Goal: Task Accomplishment & Management: Manage account settings

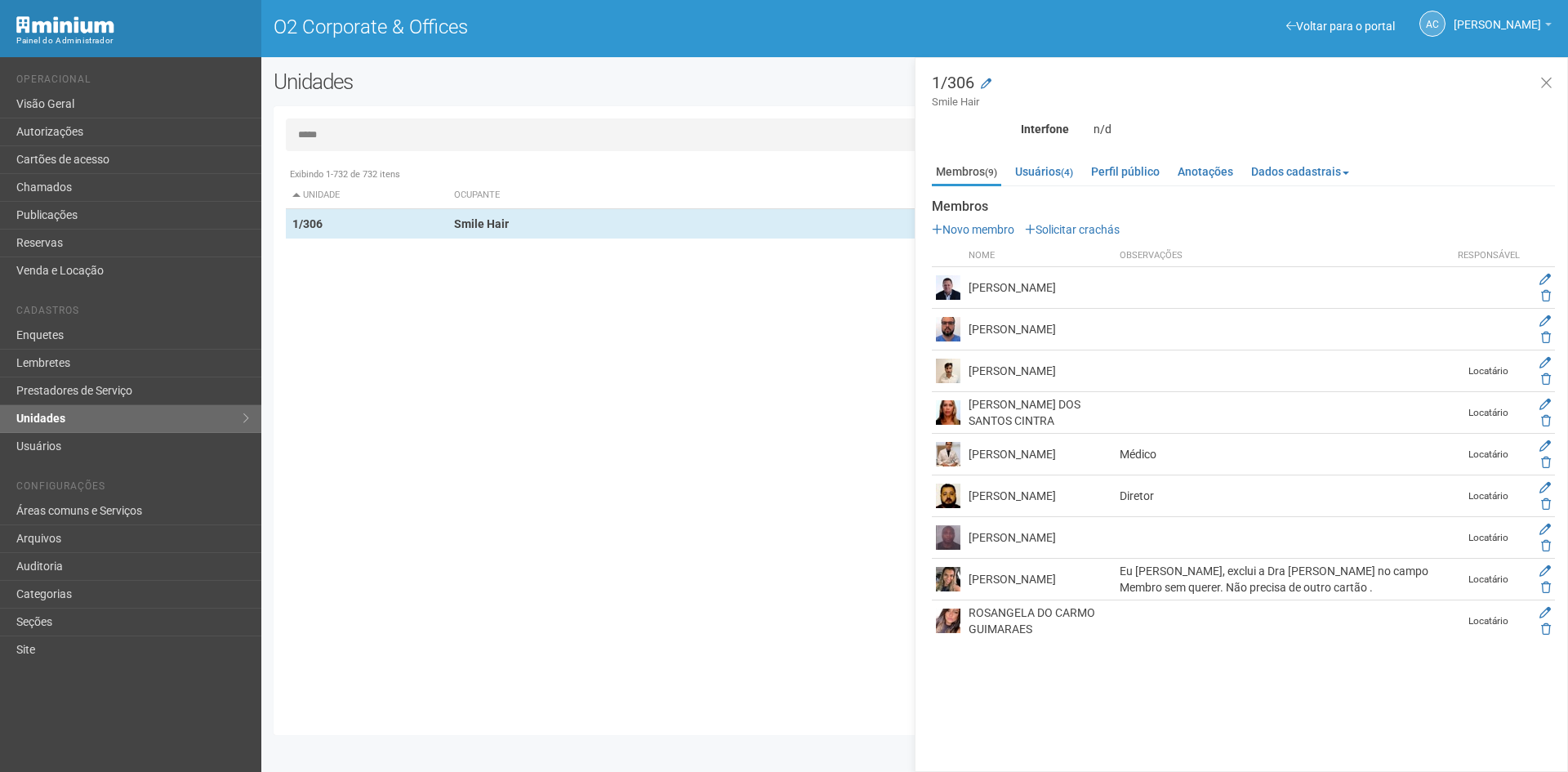
drag, startPoint x: 292, startPoint y: 134, endPoint x: 261, endPoint y: 134, distance: 31.0
click at [261, 134] on div "Unidades Nova unidade Transferir dados Importar unidades ***** Exibindo 1-732 d…" at bounding box center [914, 407] width 1307 height 673
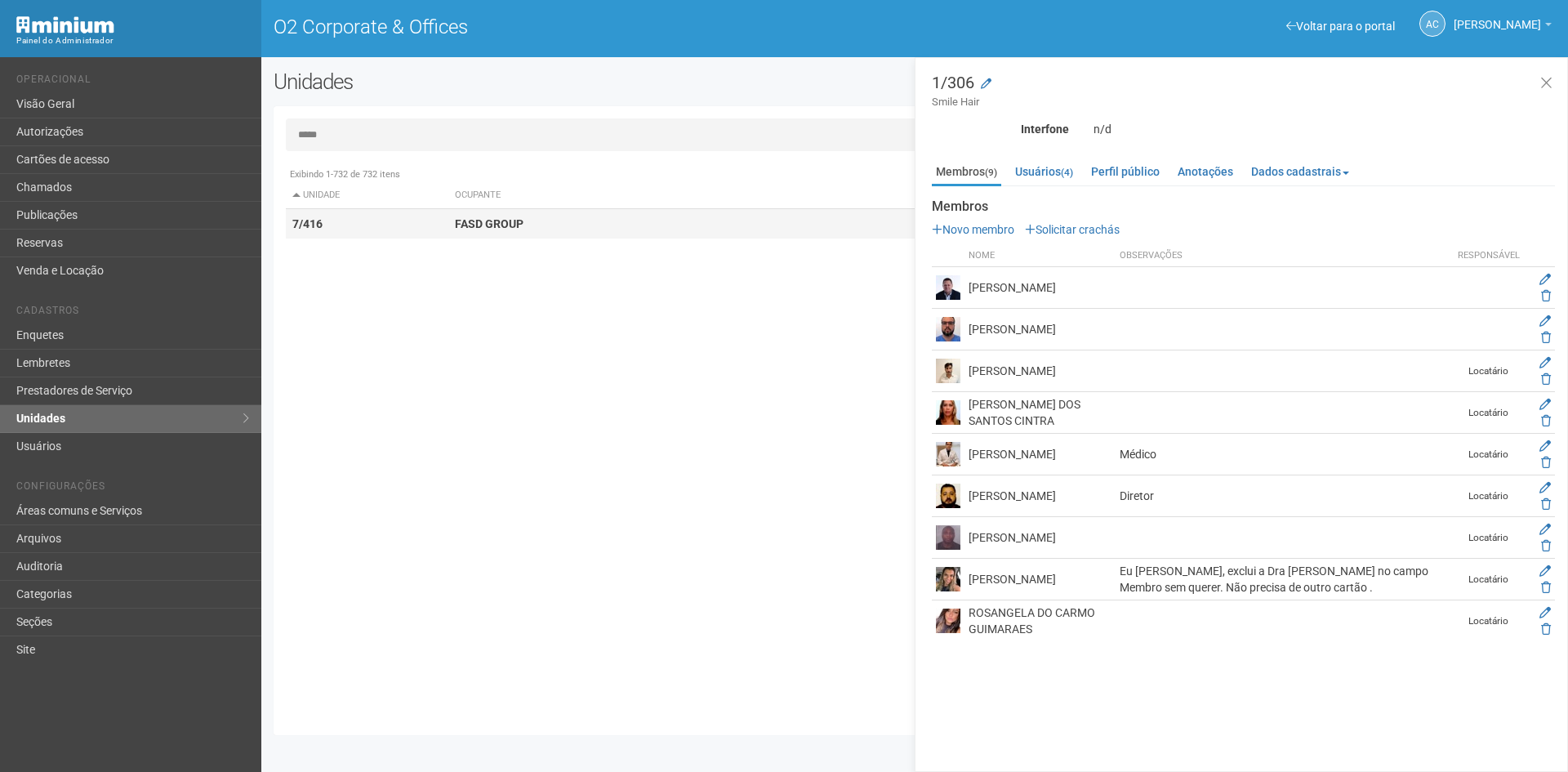
click at [476, 233] on td "FASD GROUP" at bounding box center [726, 224] width 556 height 30
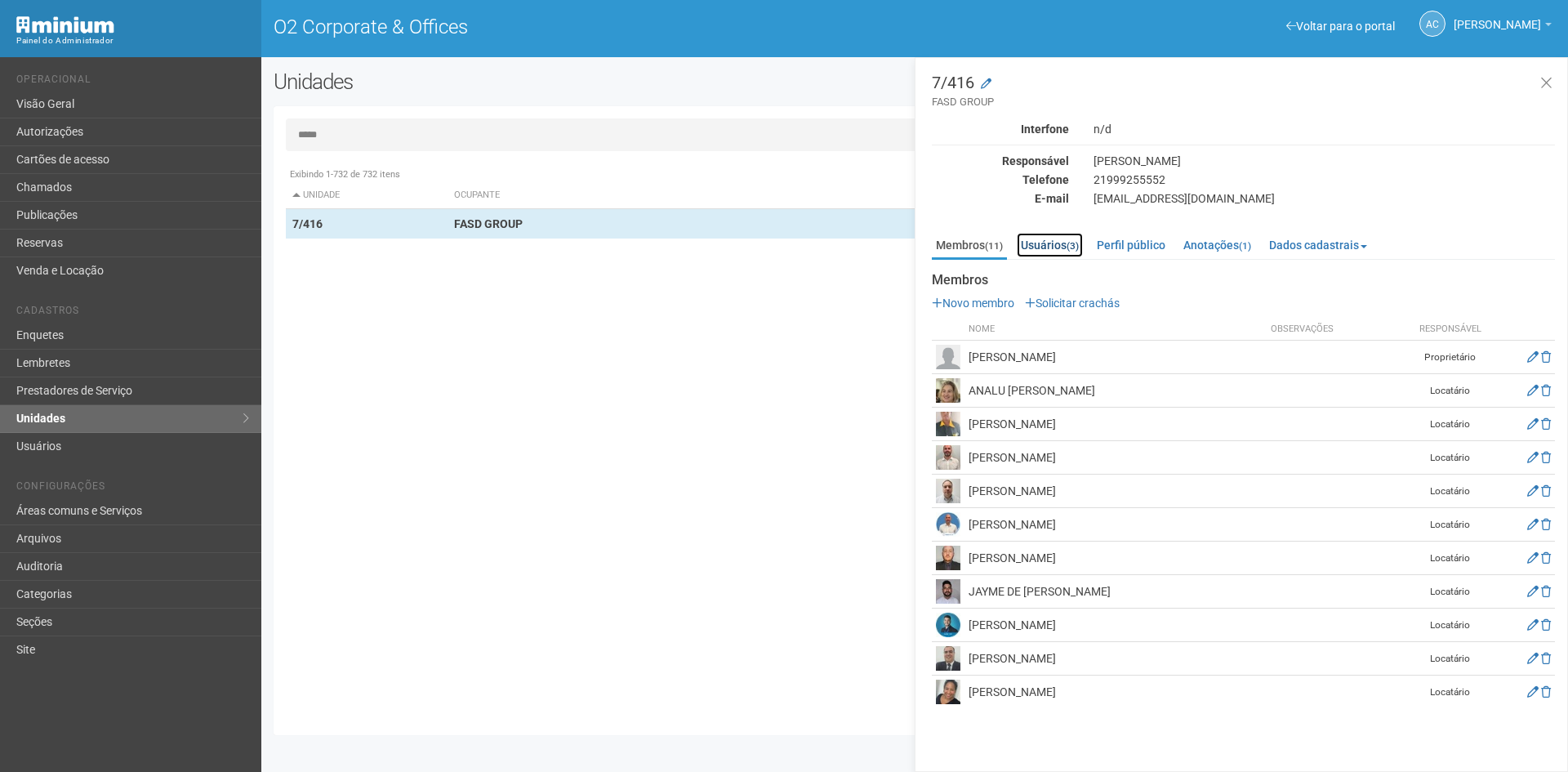
click at [1051, 241] on link "Usuários (3)" at bounding box center [1050, 245] width 67 height 25
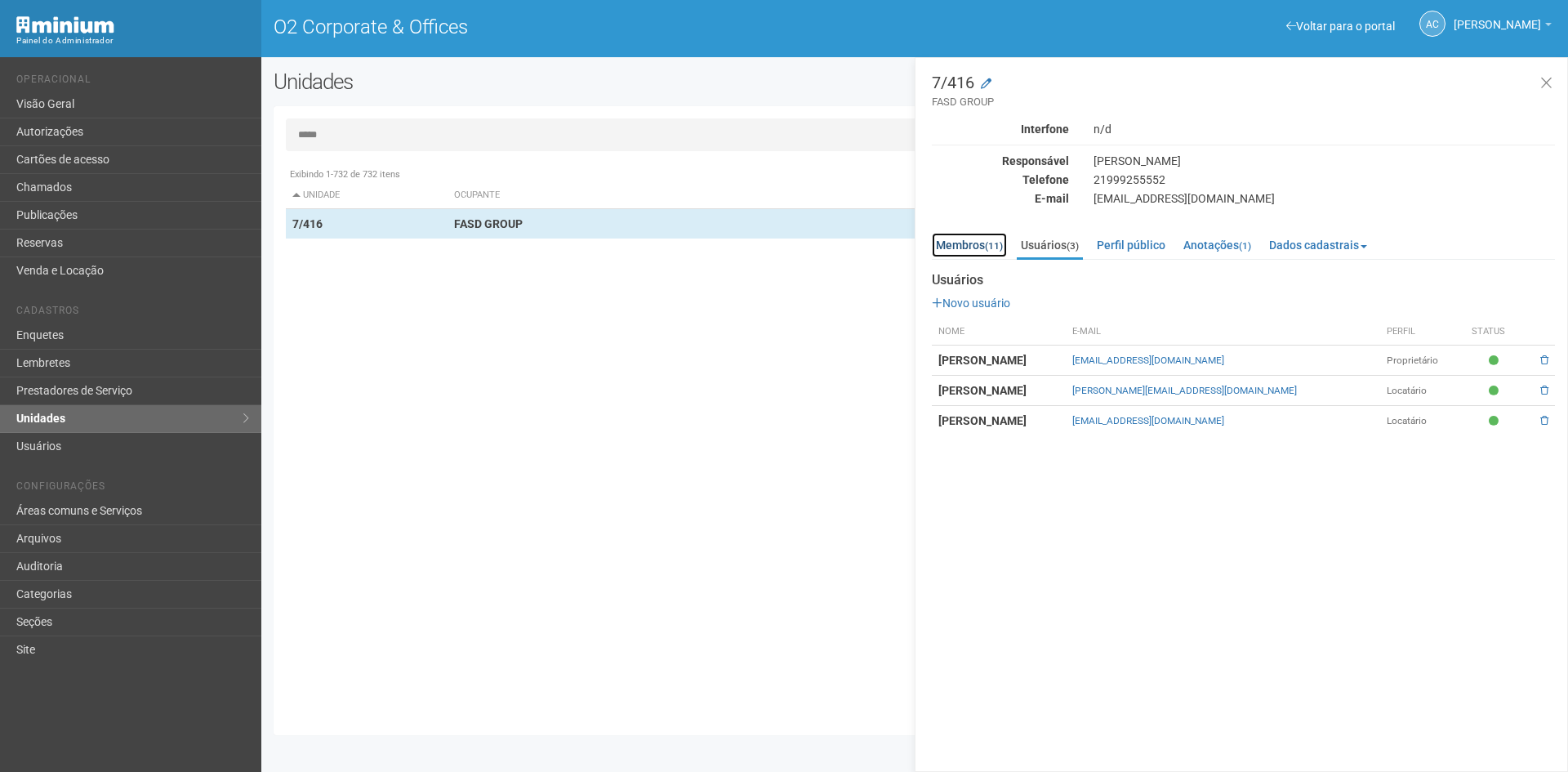
click at [961, 237] on link "Membros (11)" at bounding box center [969, 245] width 75 height 25
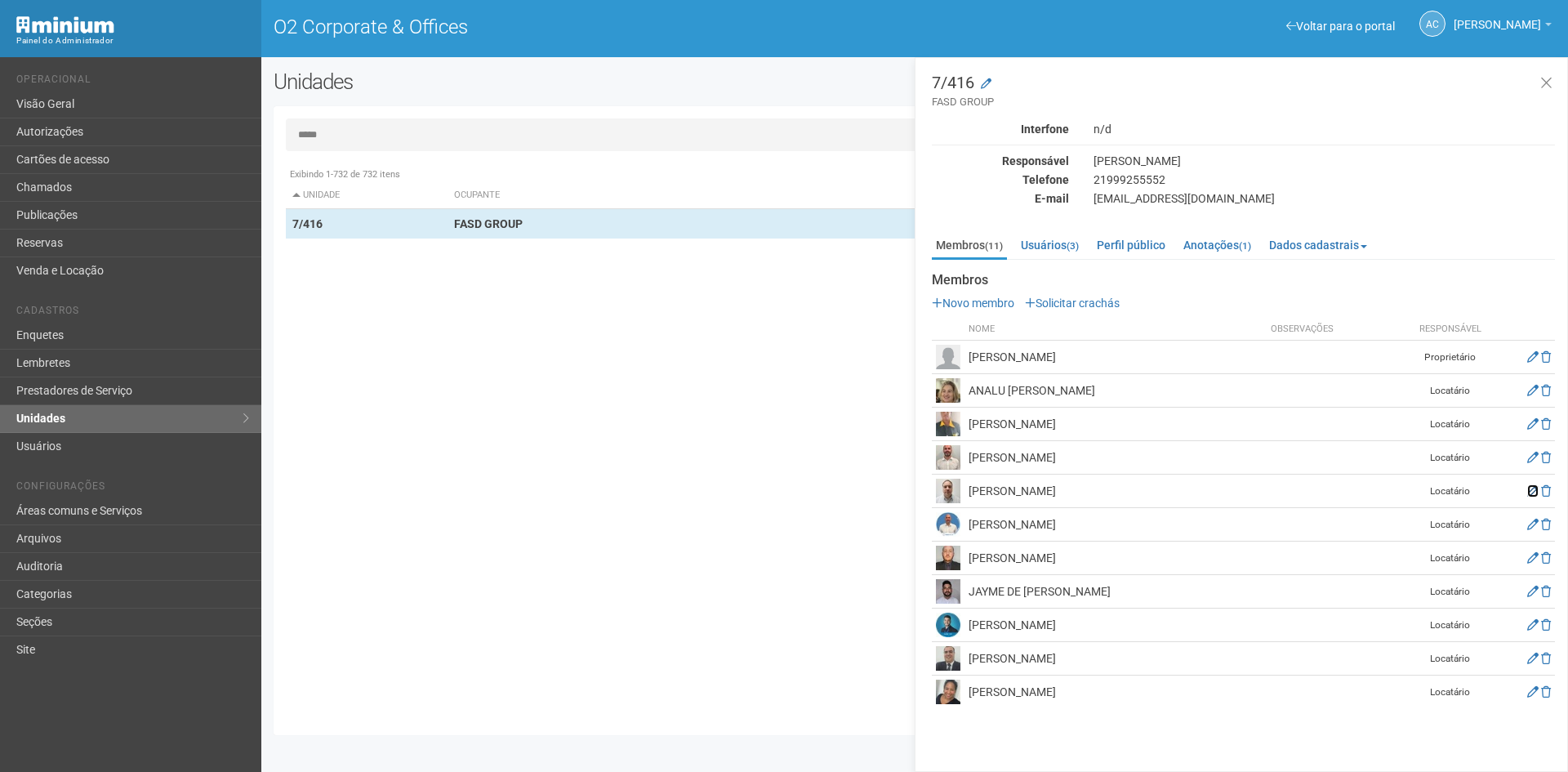
click at [1529, 491] on icon at bounding box center [1534, 491] width 11 height 11
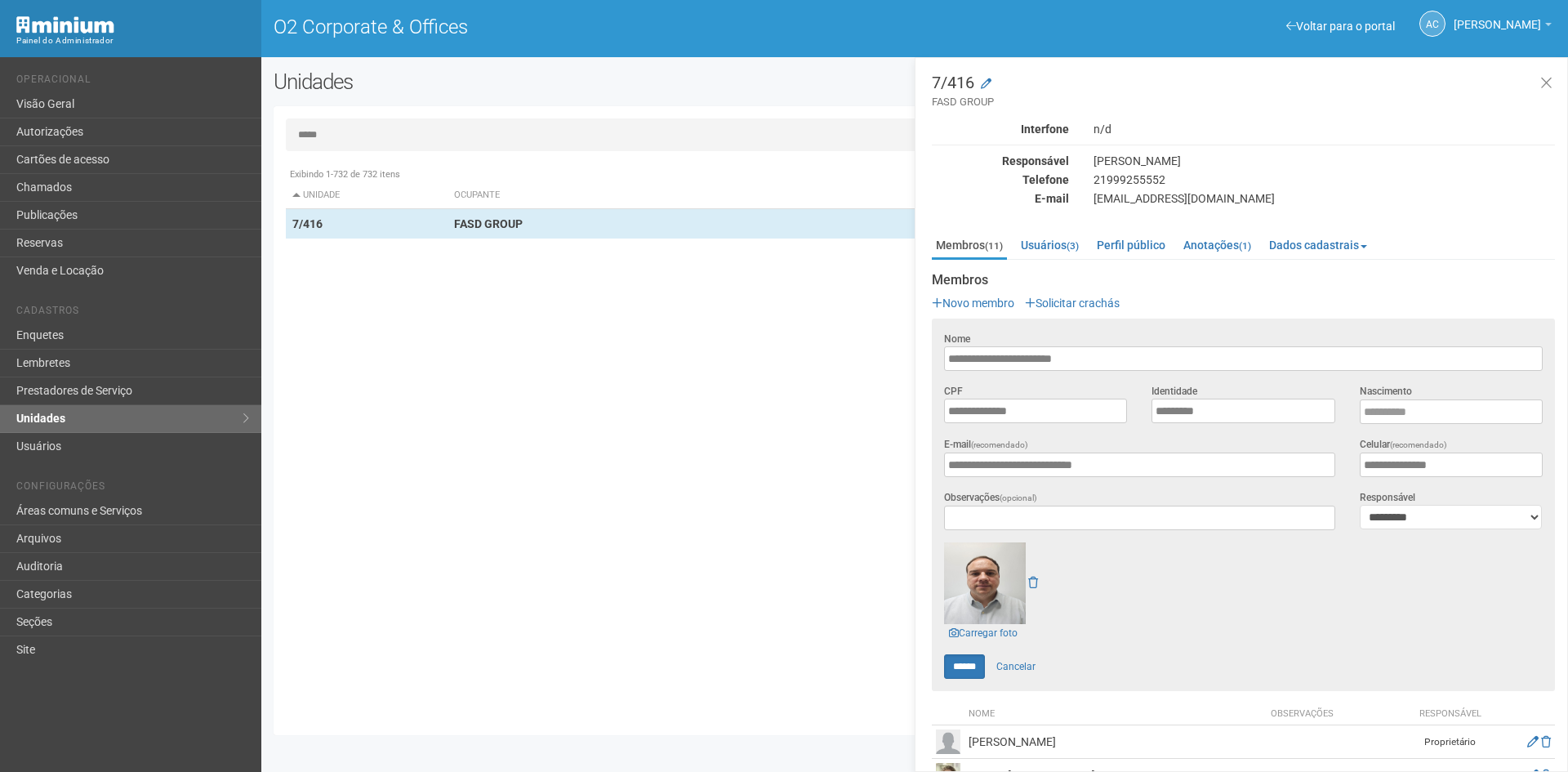
click at [362, 124] on input "*****" at bounding box center [914, 135] width 1258 height 33
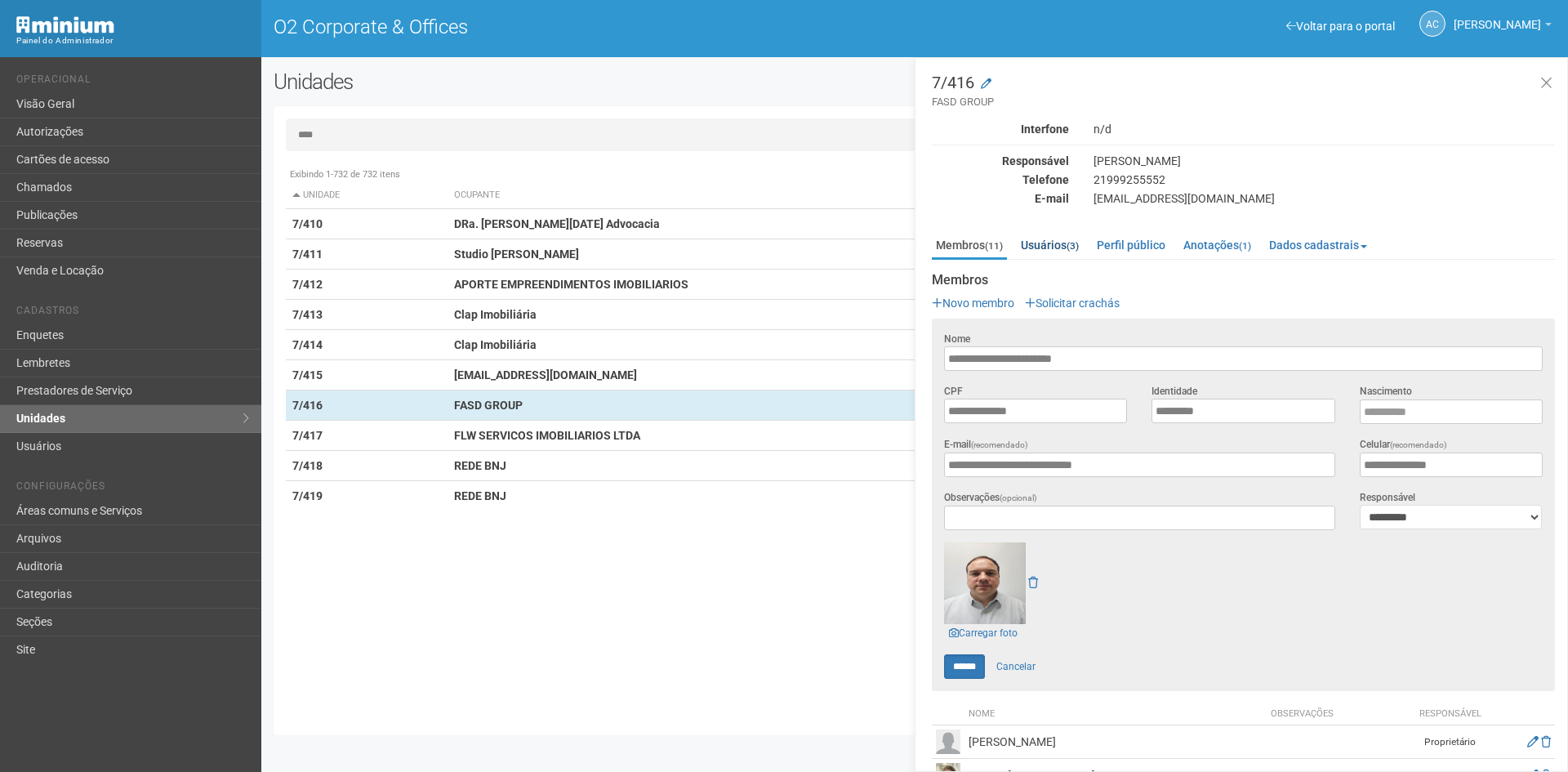
type input "****"
click at [1059, 244] on link "Usuários (3)" at bounding box center [1050, 245] width 67 height 25
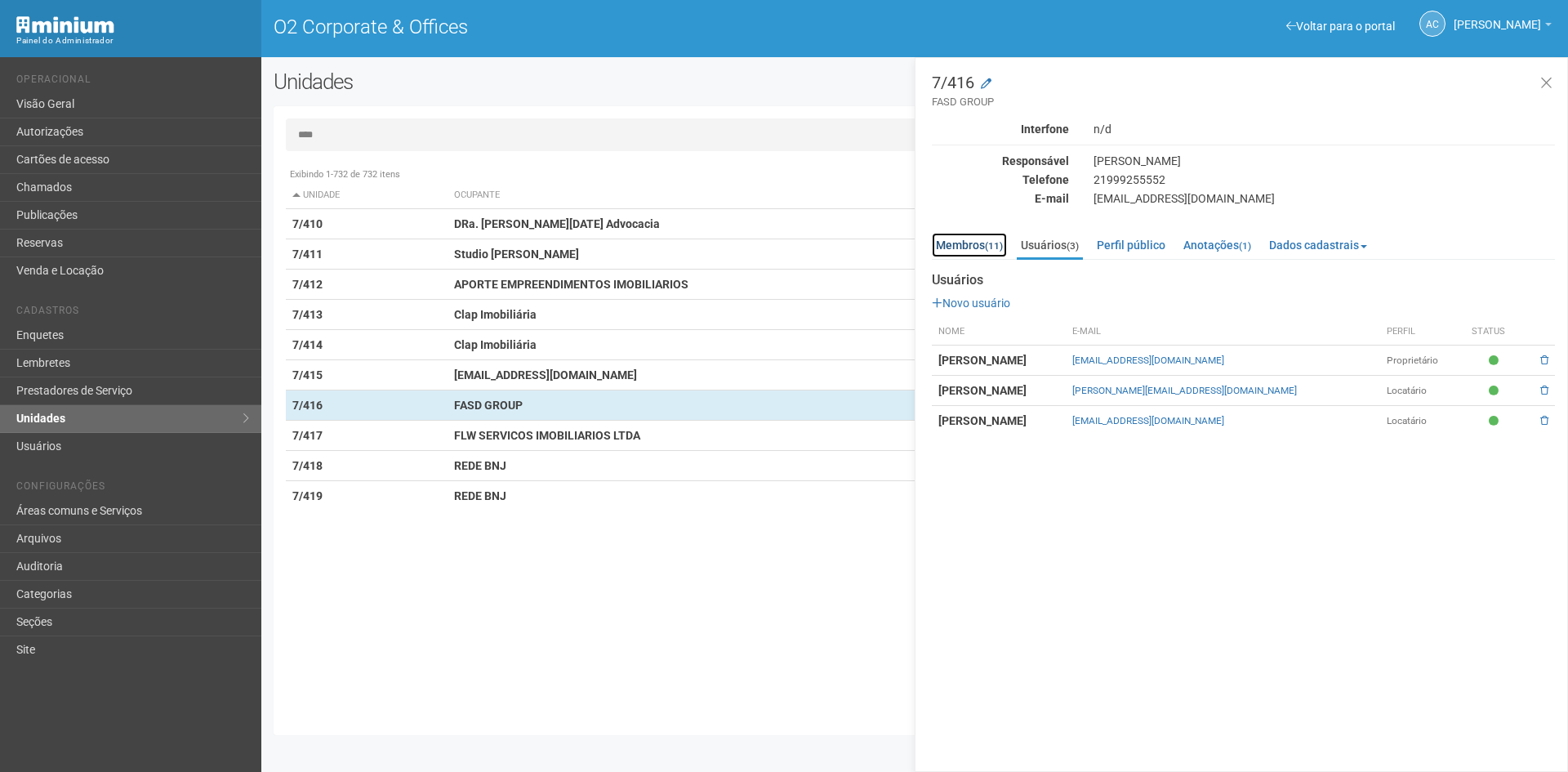
click at [970, 250] on link "Membros (11)" at bounding box center [969, 245] width 75 height 25
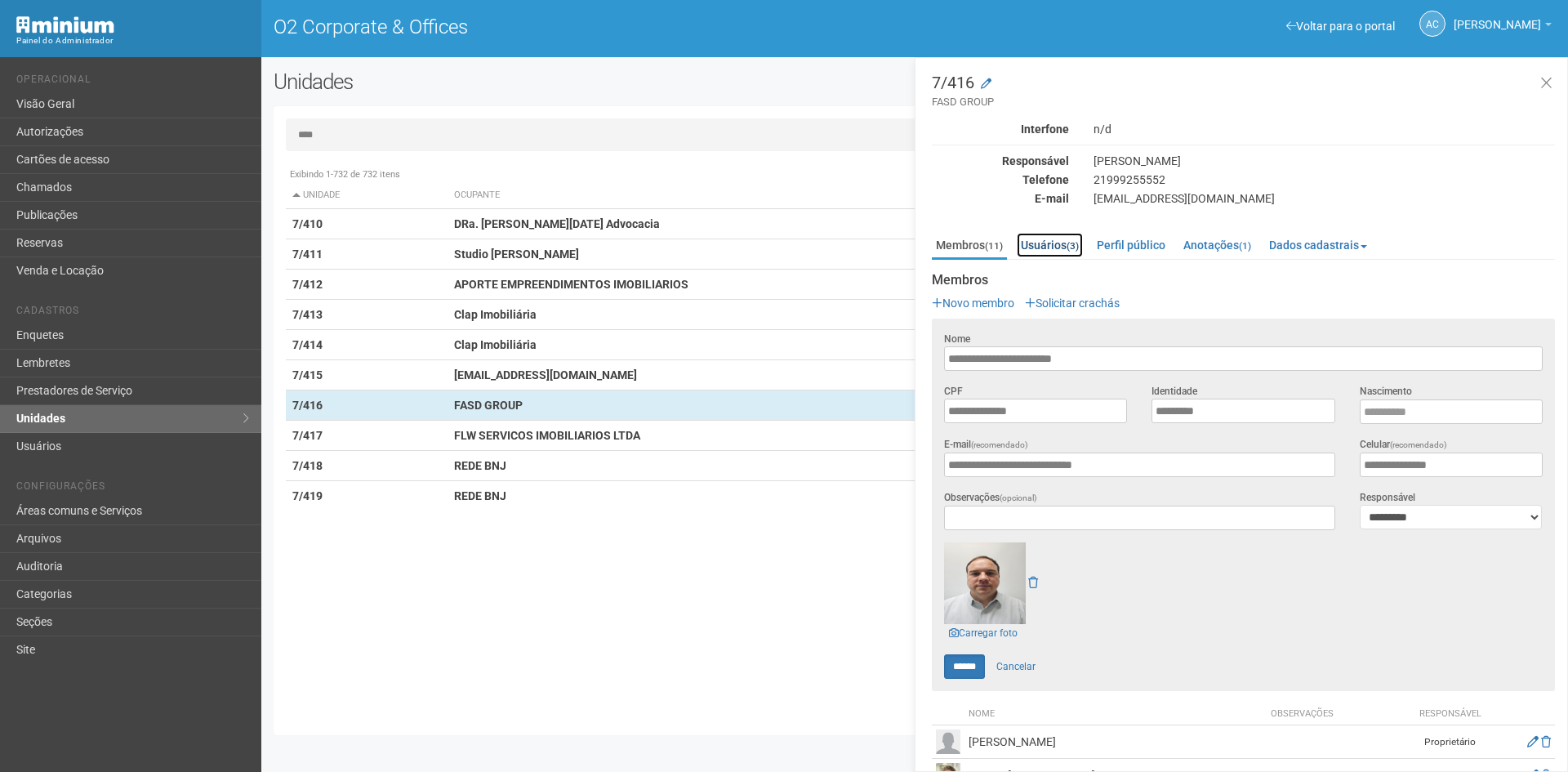
click at [1058, 250] on link "Usuários (3)" at bounding box center [1050, 245] width 67 height 25
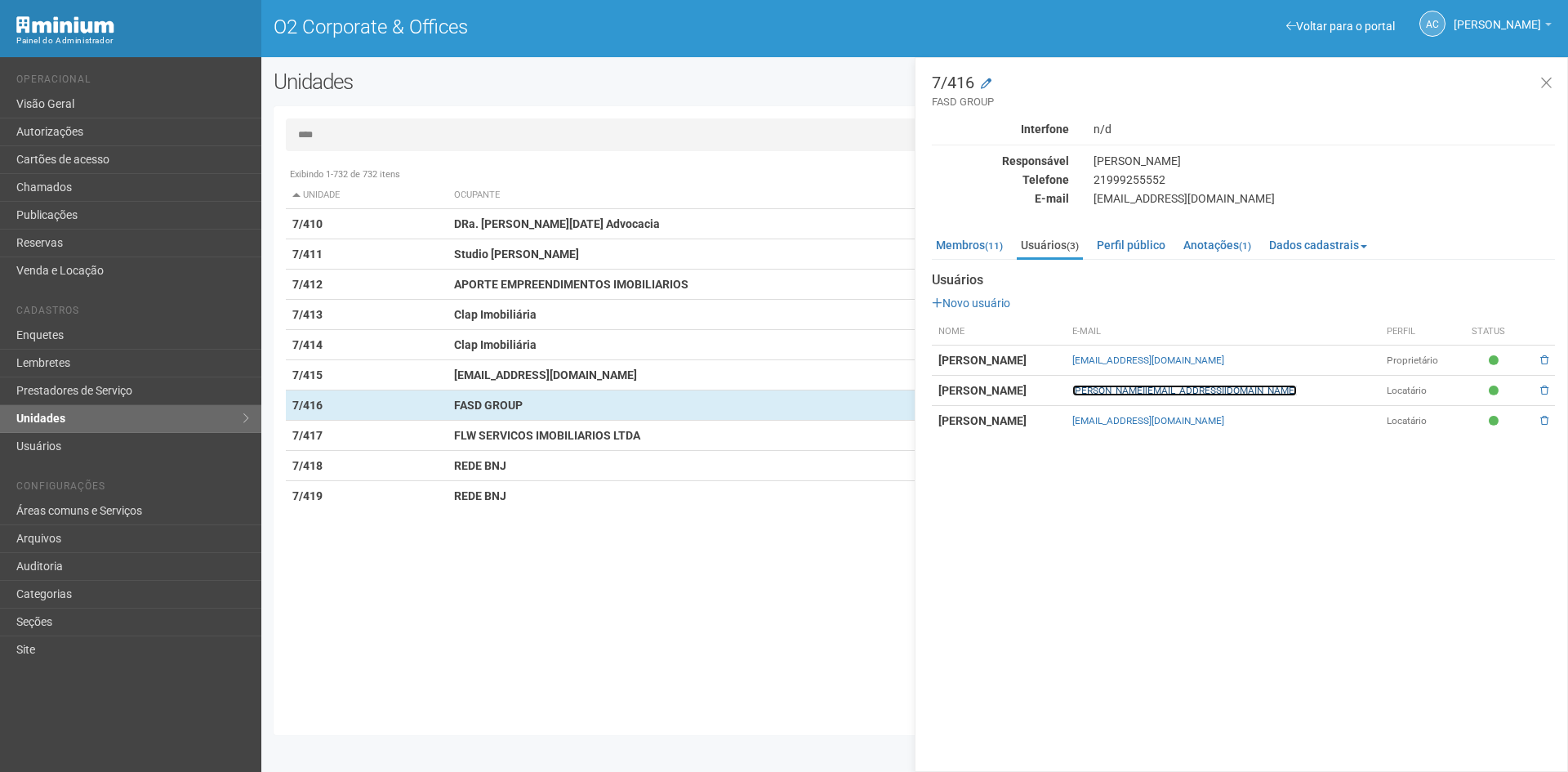
click at [1238, 392] on link "evaldo.ribeiro@fasdgroup.com" at bounding box center [1184, 390] width 224 height 11
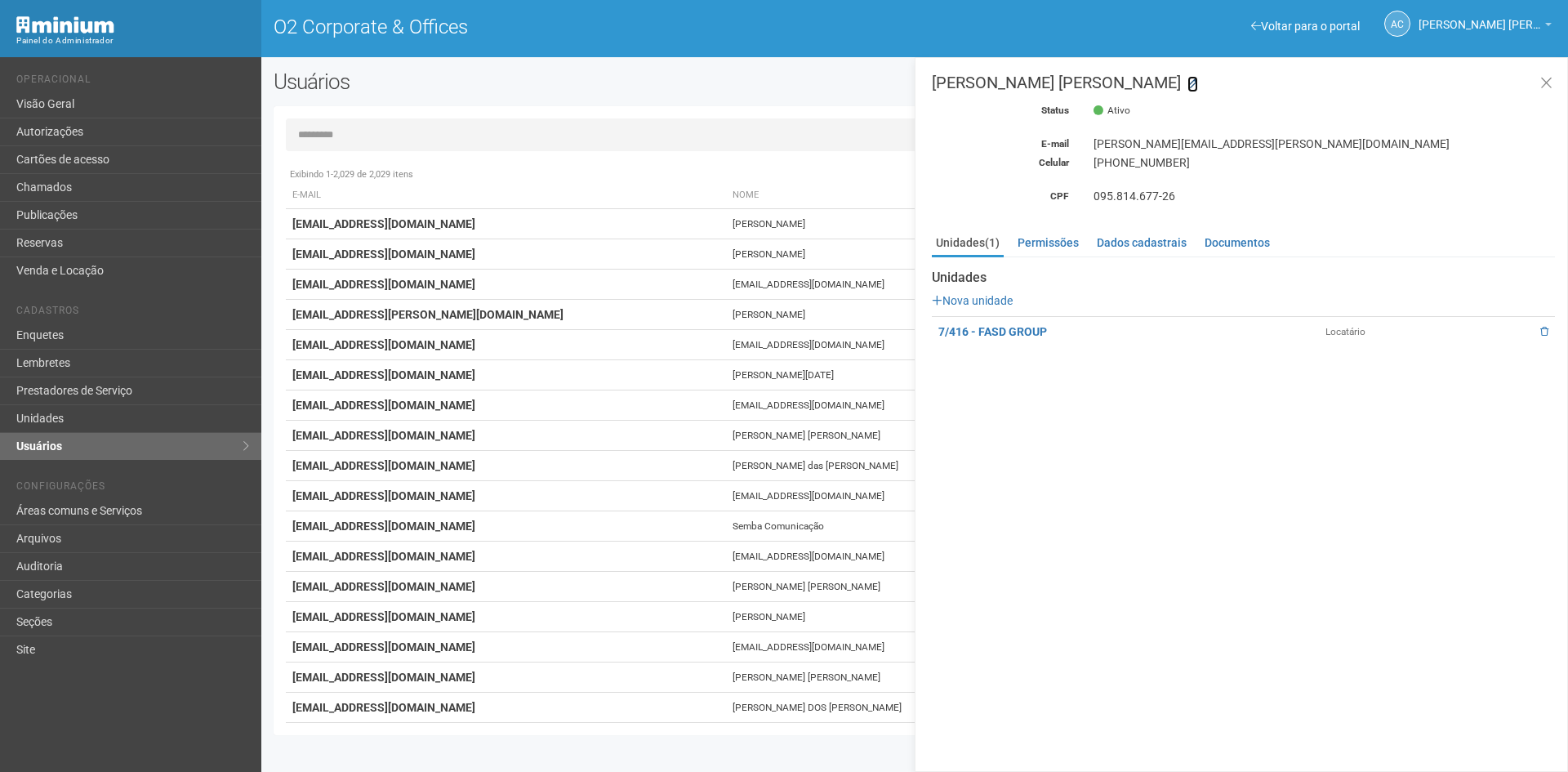
click at [1188, 80] on icon at bounding box center [1193, 83] width 11 height 11
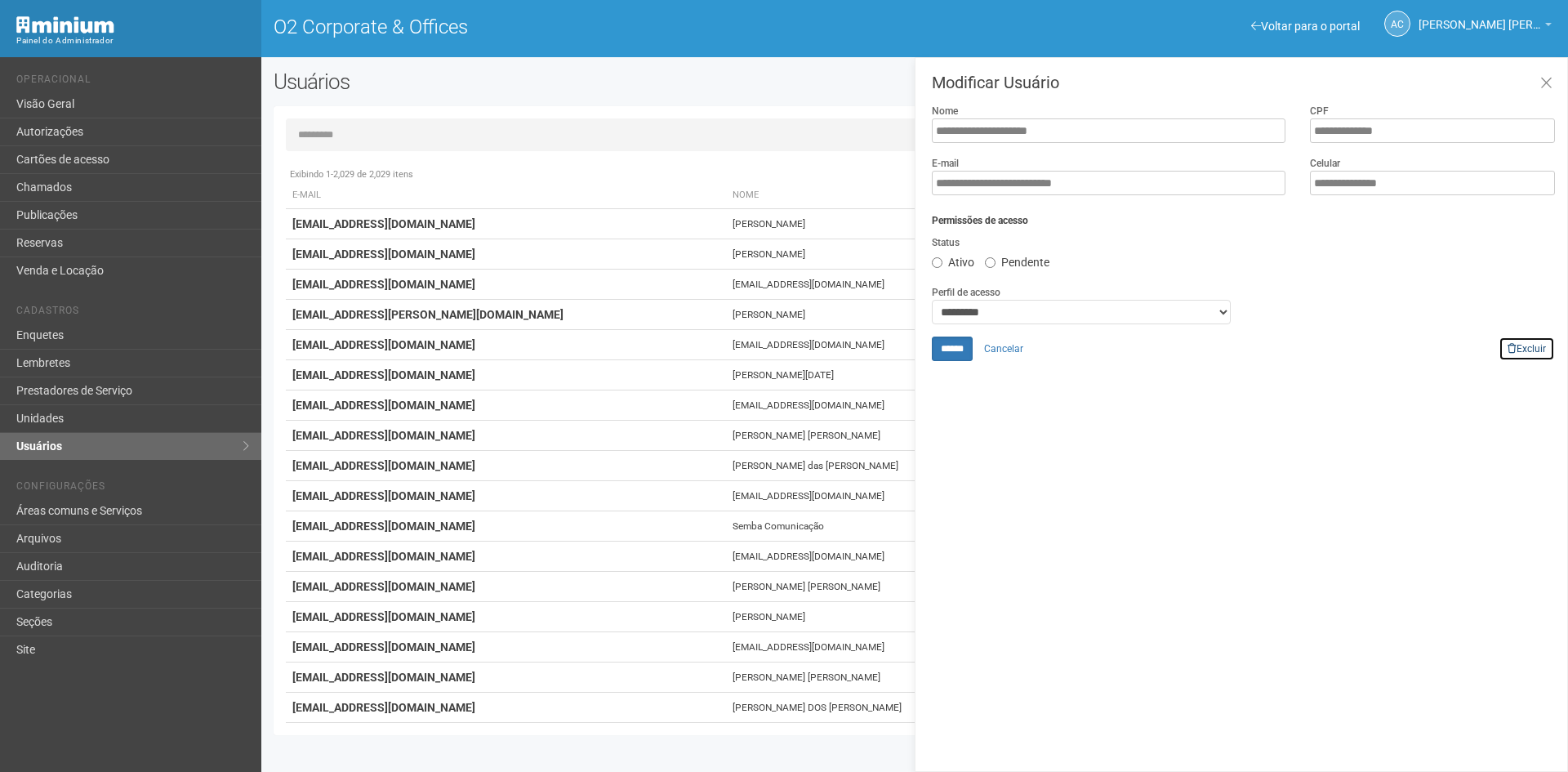
click at [1524, 340] on link "Excluir" at bounding box center [1527, 349] width 57 height 25
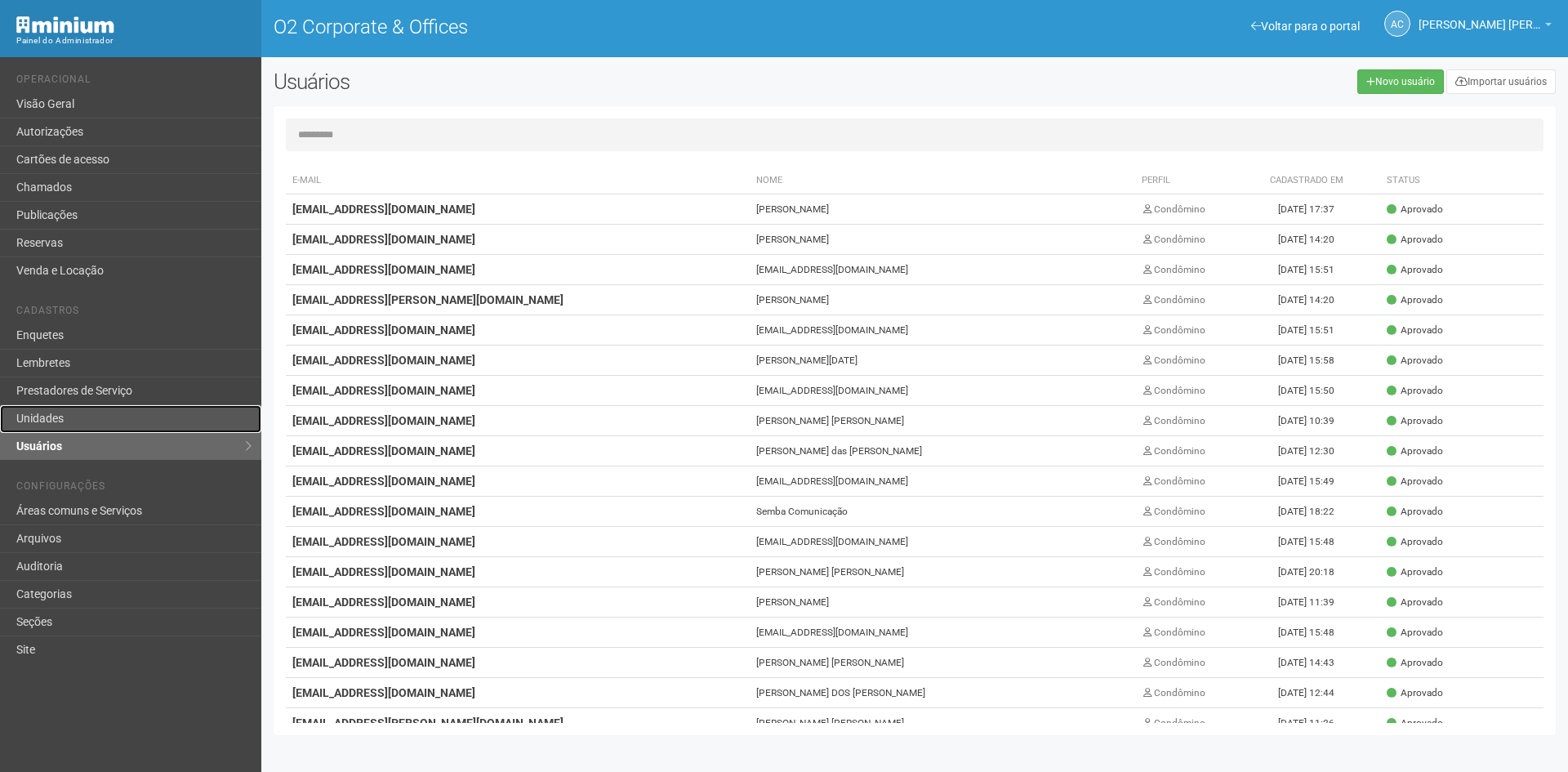
click at [39, 410] on link "Unidades" at bounding box center [131, 419] width 261 height 28
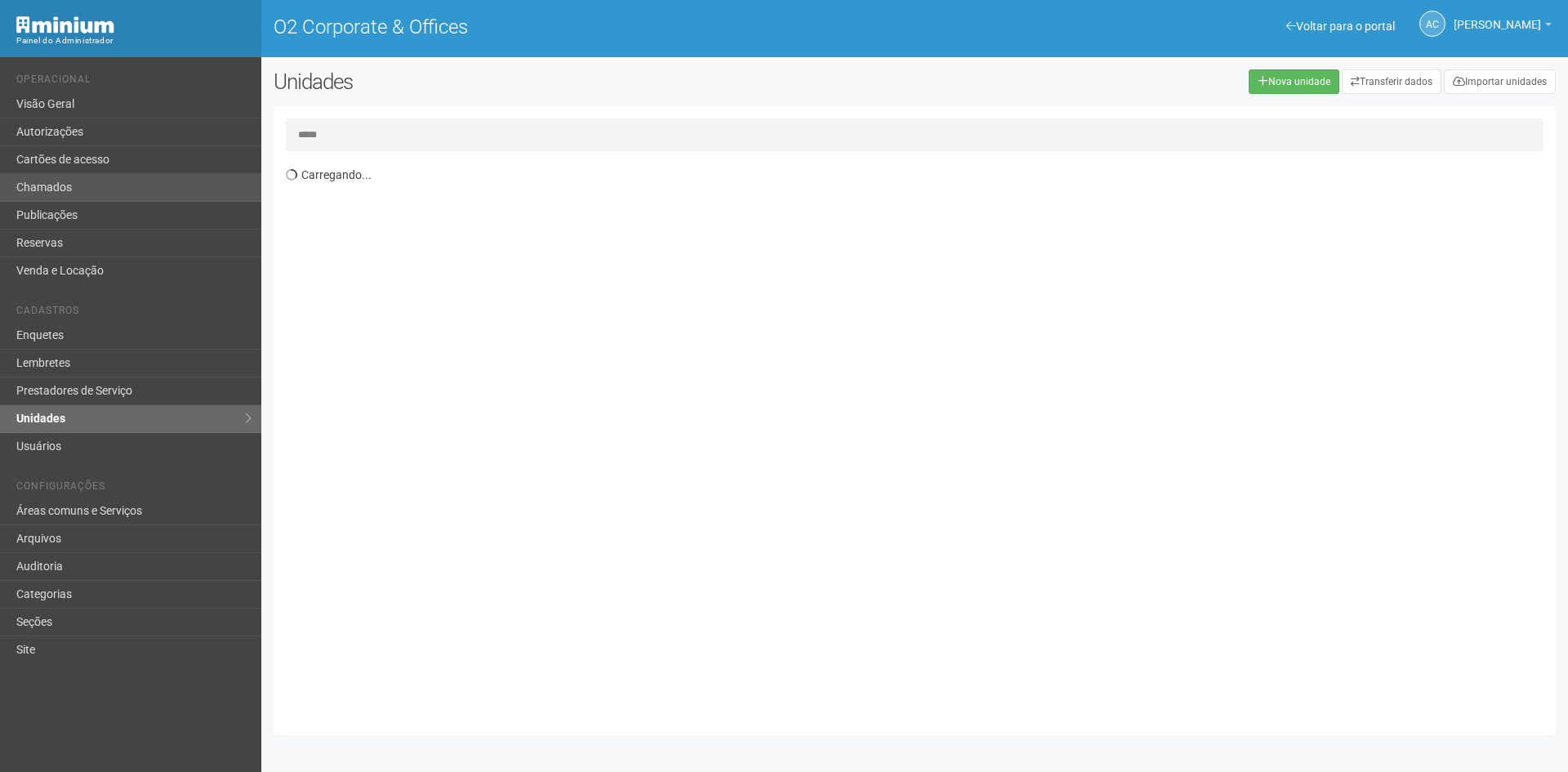
type input "*****"
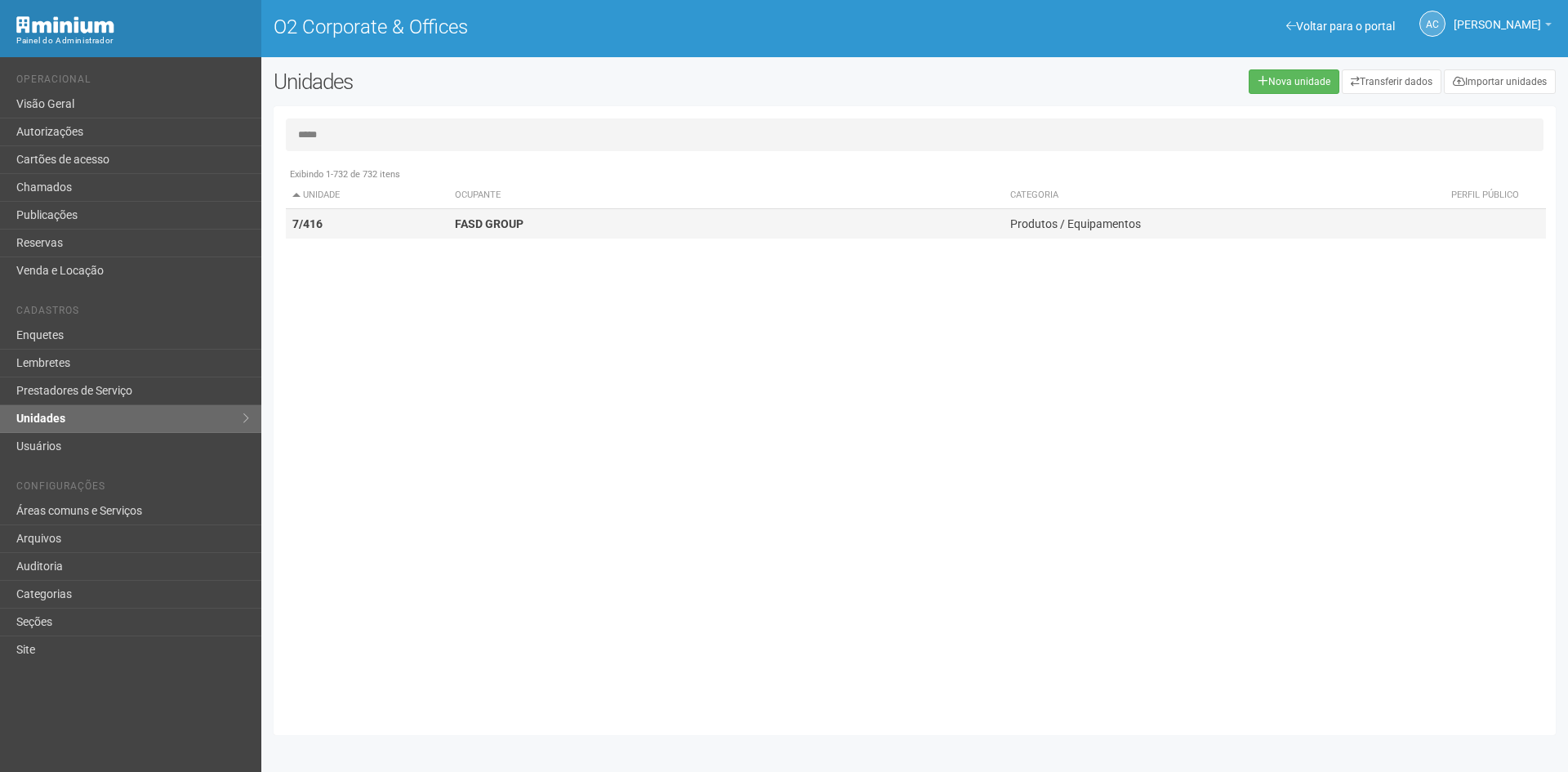
click at [505, 219] on strong "FASD GROUP" at bounding box center [490, 224] width 69 height 13
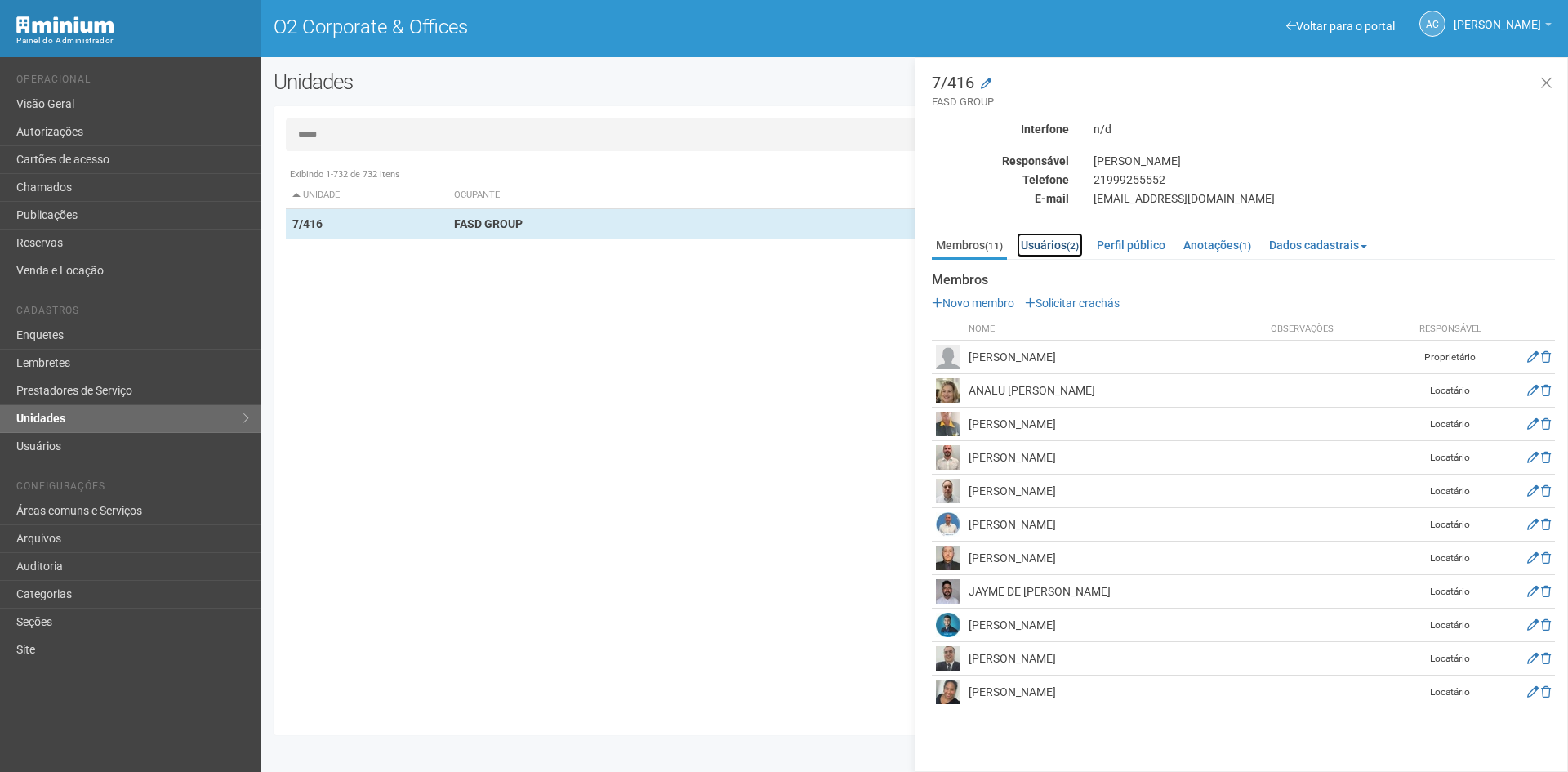
click at [1051, 237] on link "Usuários (2)" at bounding box center [1050, 245] width 67 height 25
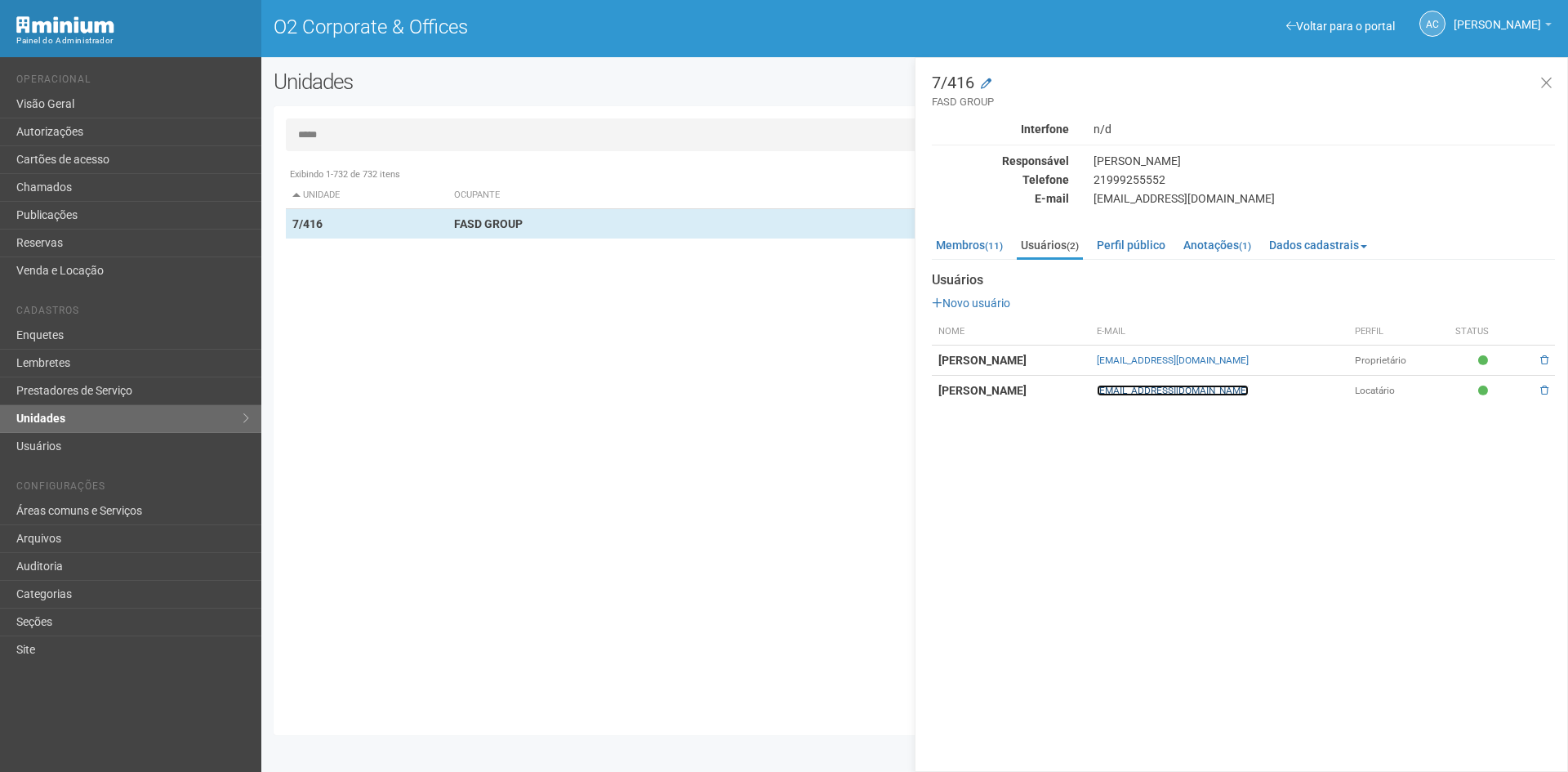
click at [1221, 391] on link "[EMAIL_ADDRESS][DOMAIN_NAME]" at bounding box center [1173, 390] width 152 height 11
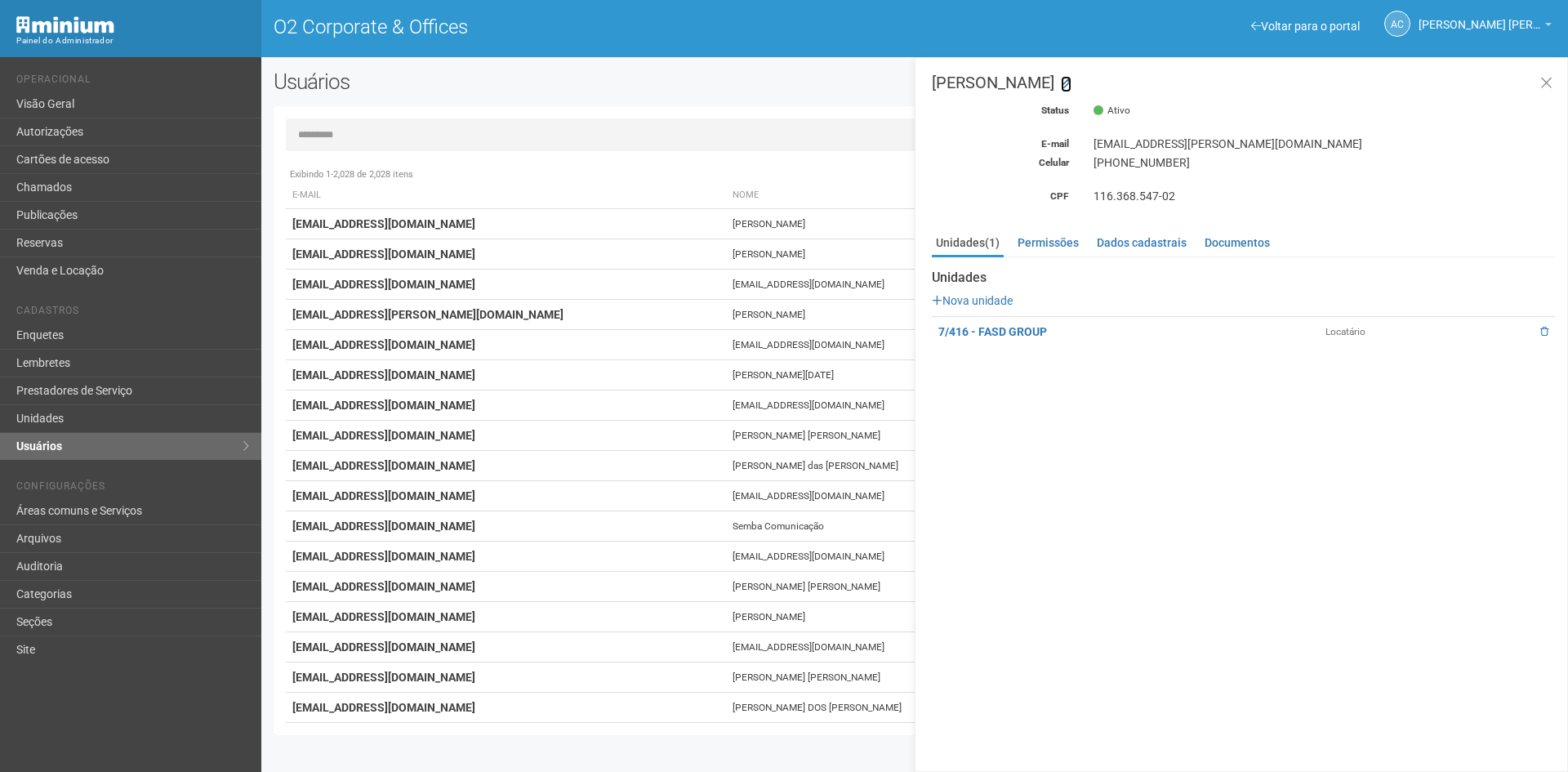
click at [1072, 85] on icon at bounding box center [1066, 83] width 11 height 11
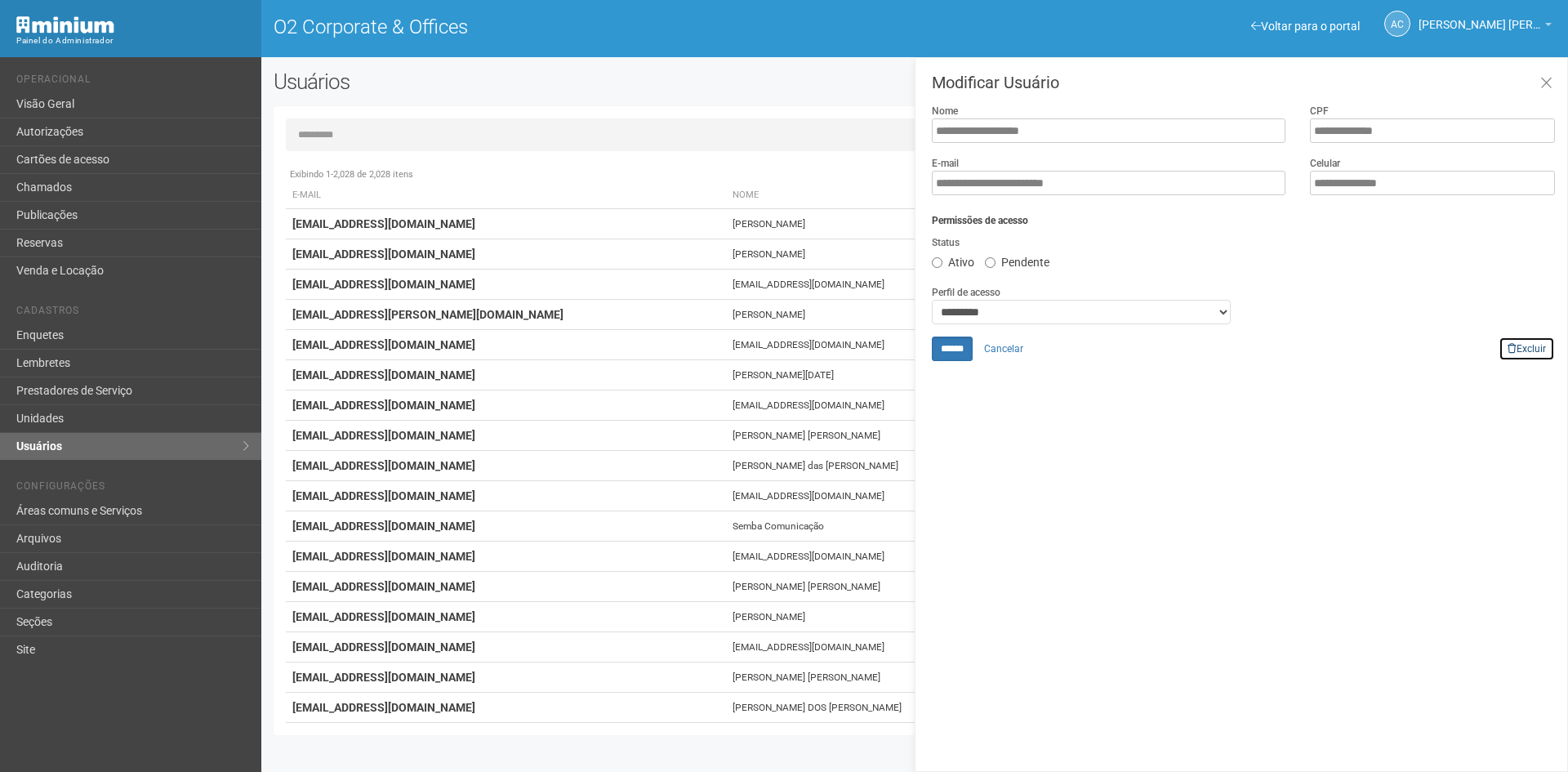
click at [1542, 346] on link "Excluir" at bounding box center [1527, 349] width 57 height 25
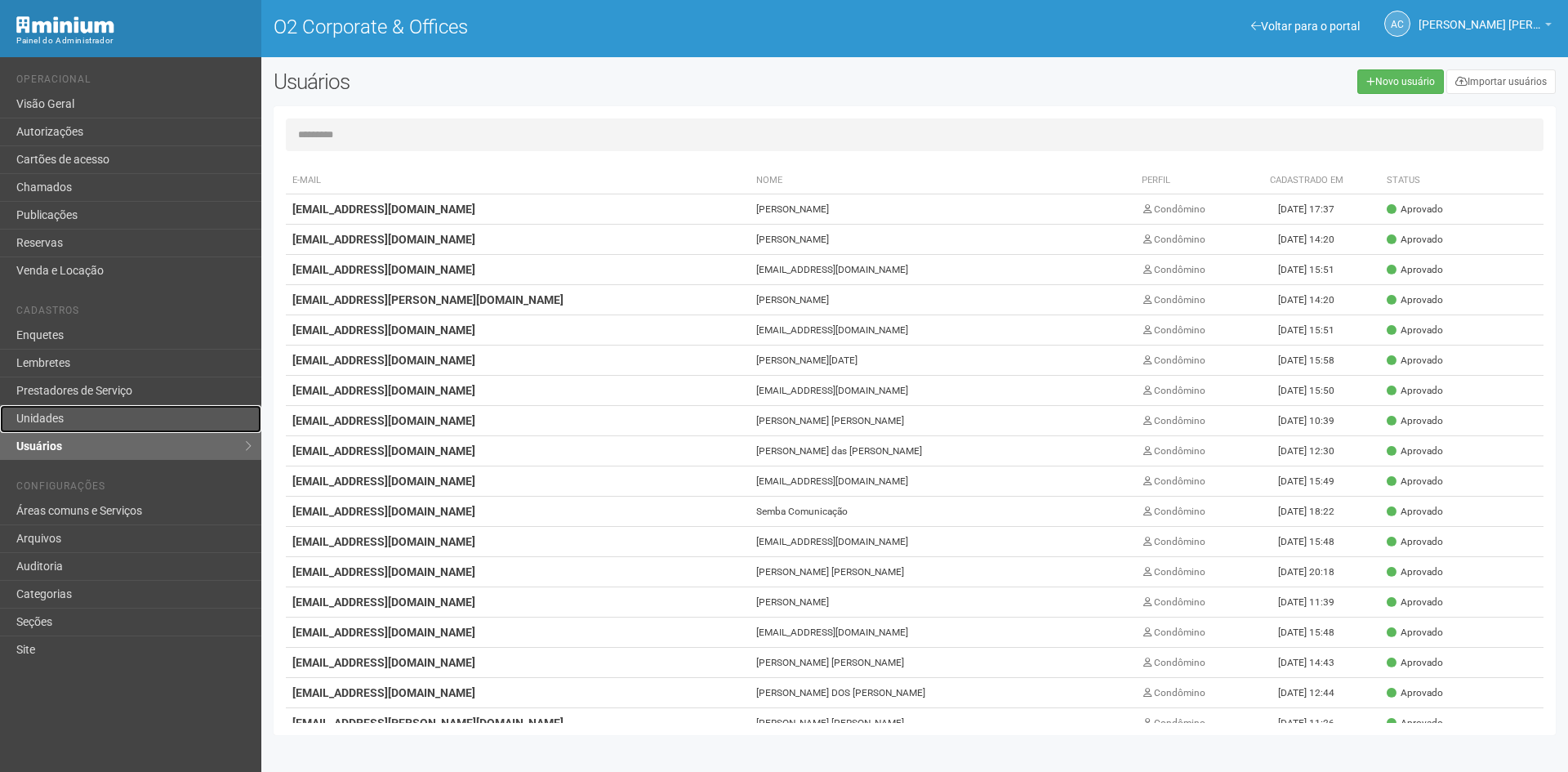
click at [43, 422] on link "Unidades" at bounding box center [131, 419] width 261 height 28
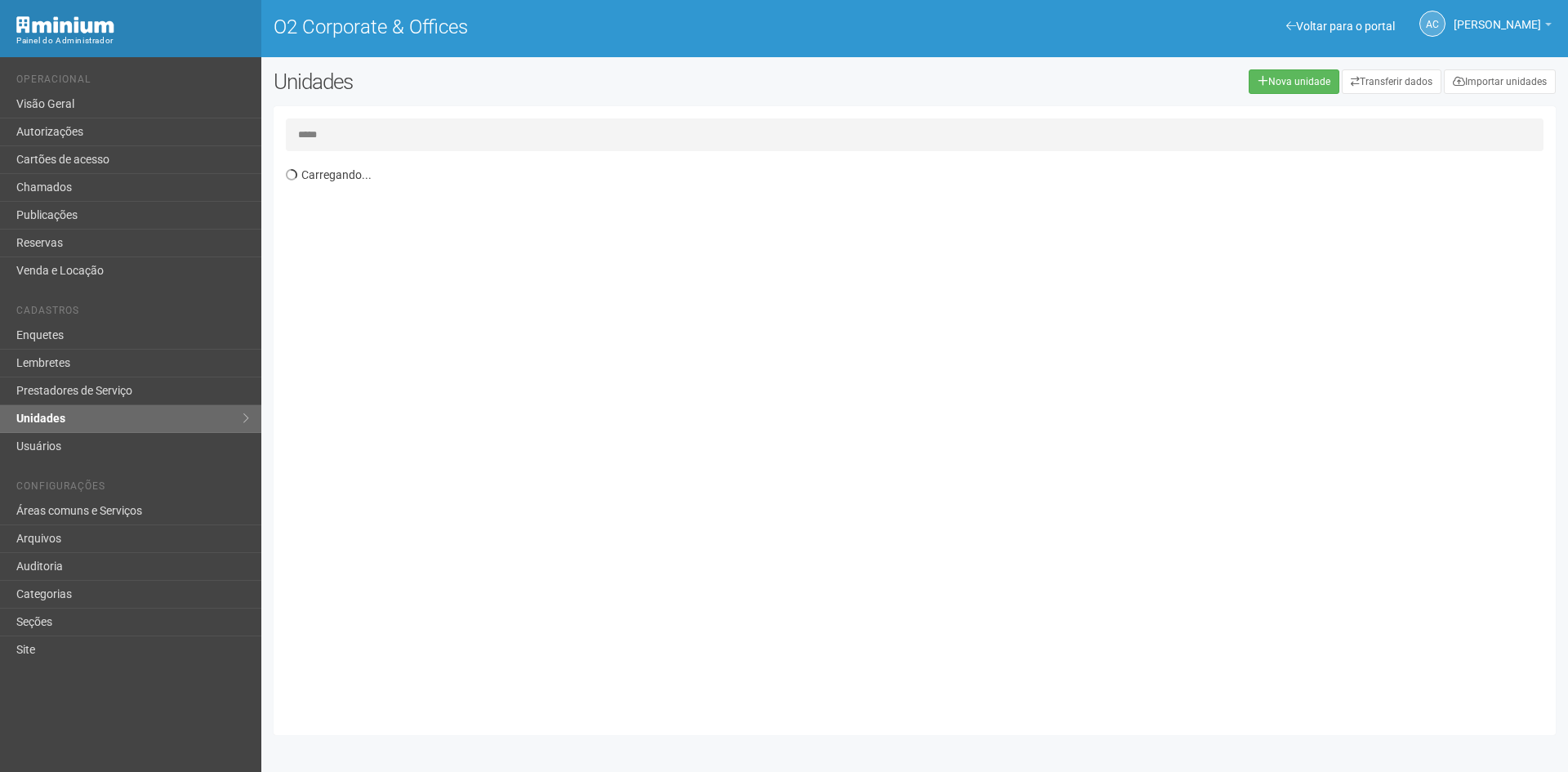
type input "*****"
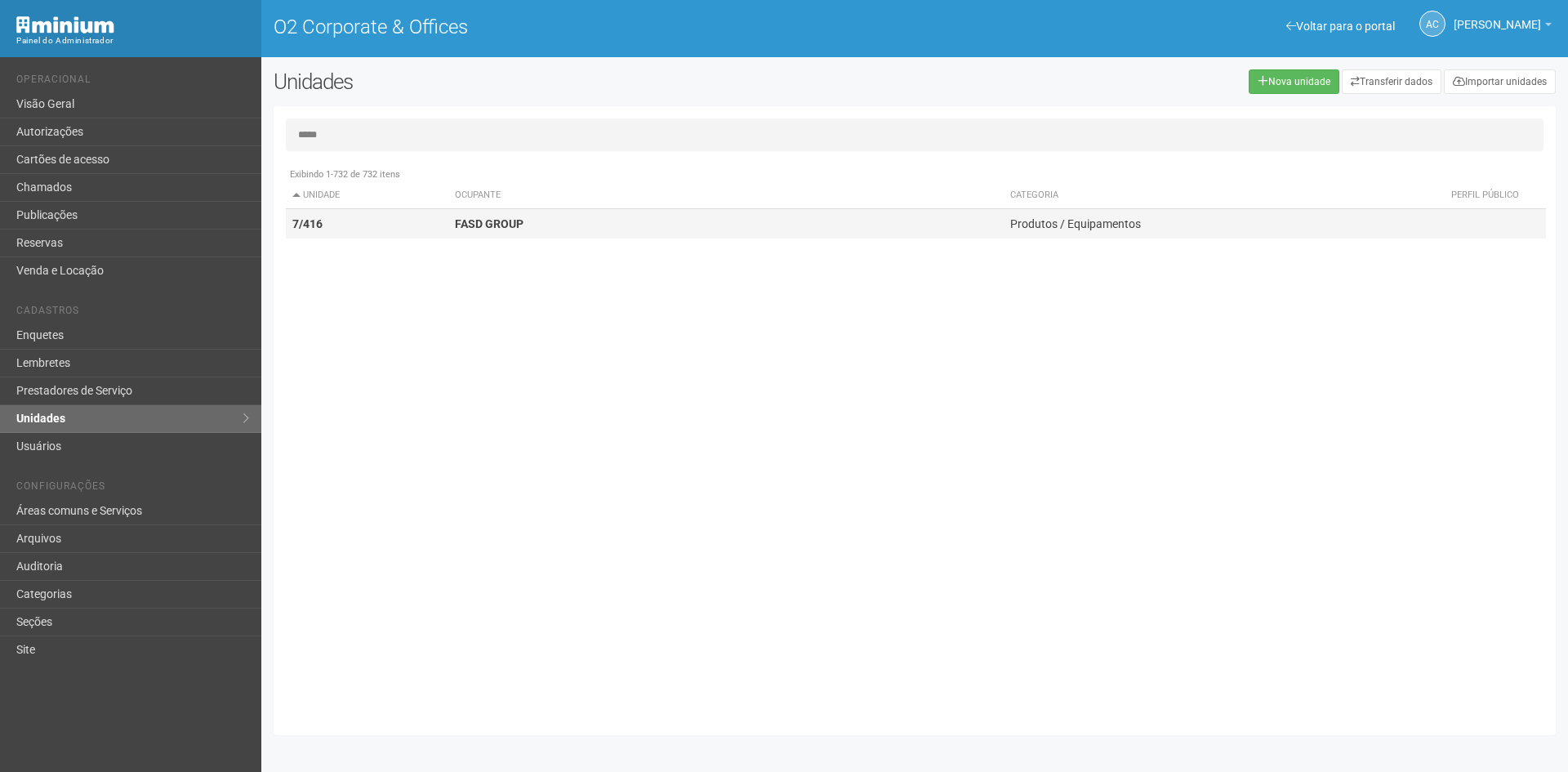
click at [627, 228] on td "FASD GROUP" at bounding box center [726, 224] width 556 height 30
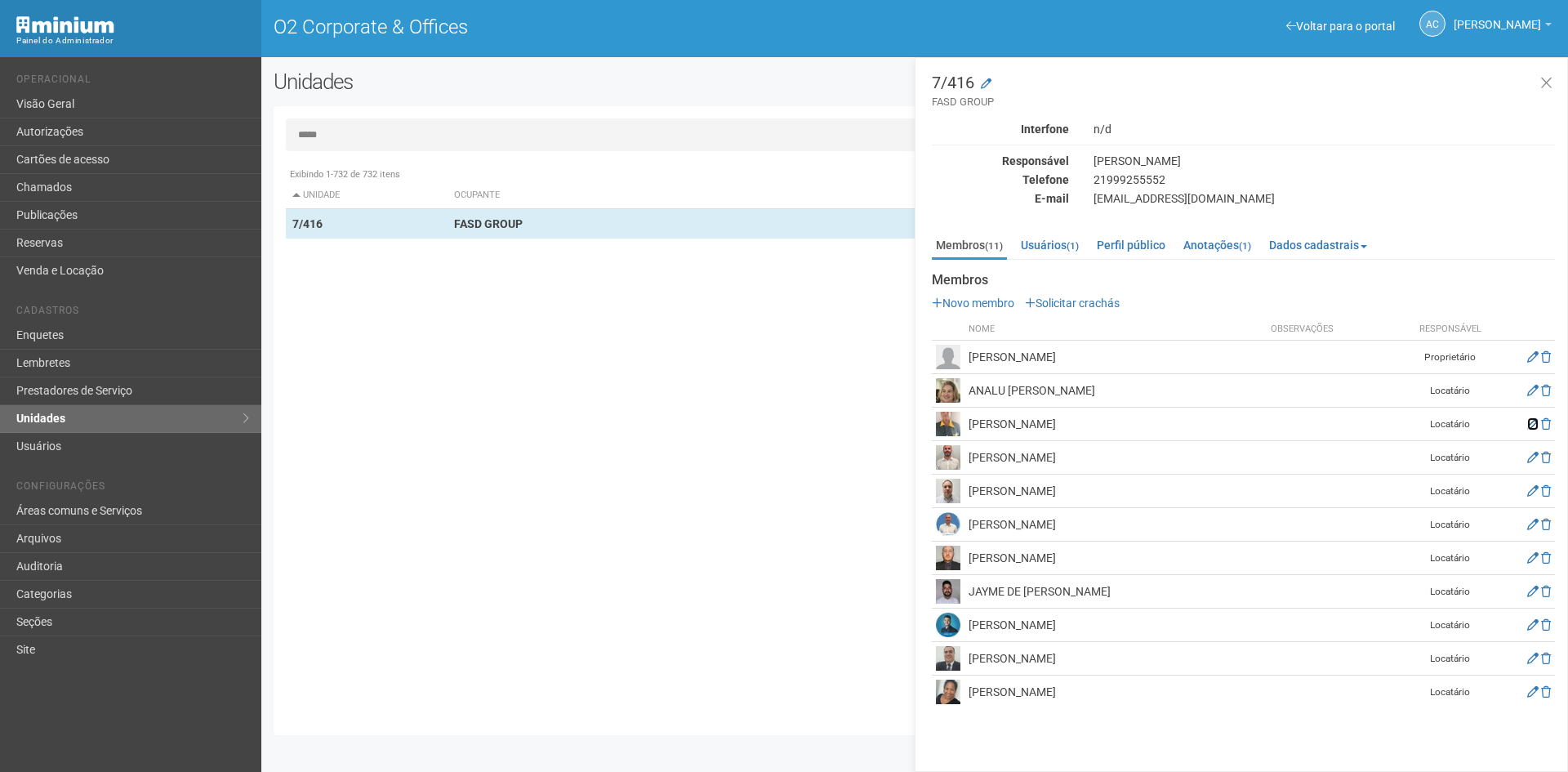
click at [1529, 422] on icon at bounding box center [1534, 424] width 11 height 11
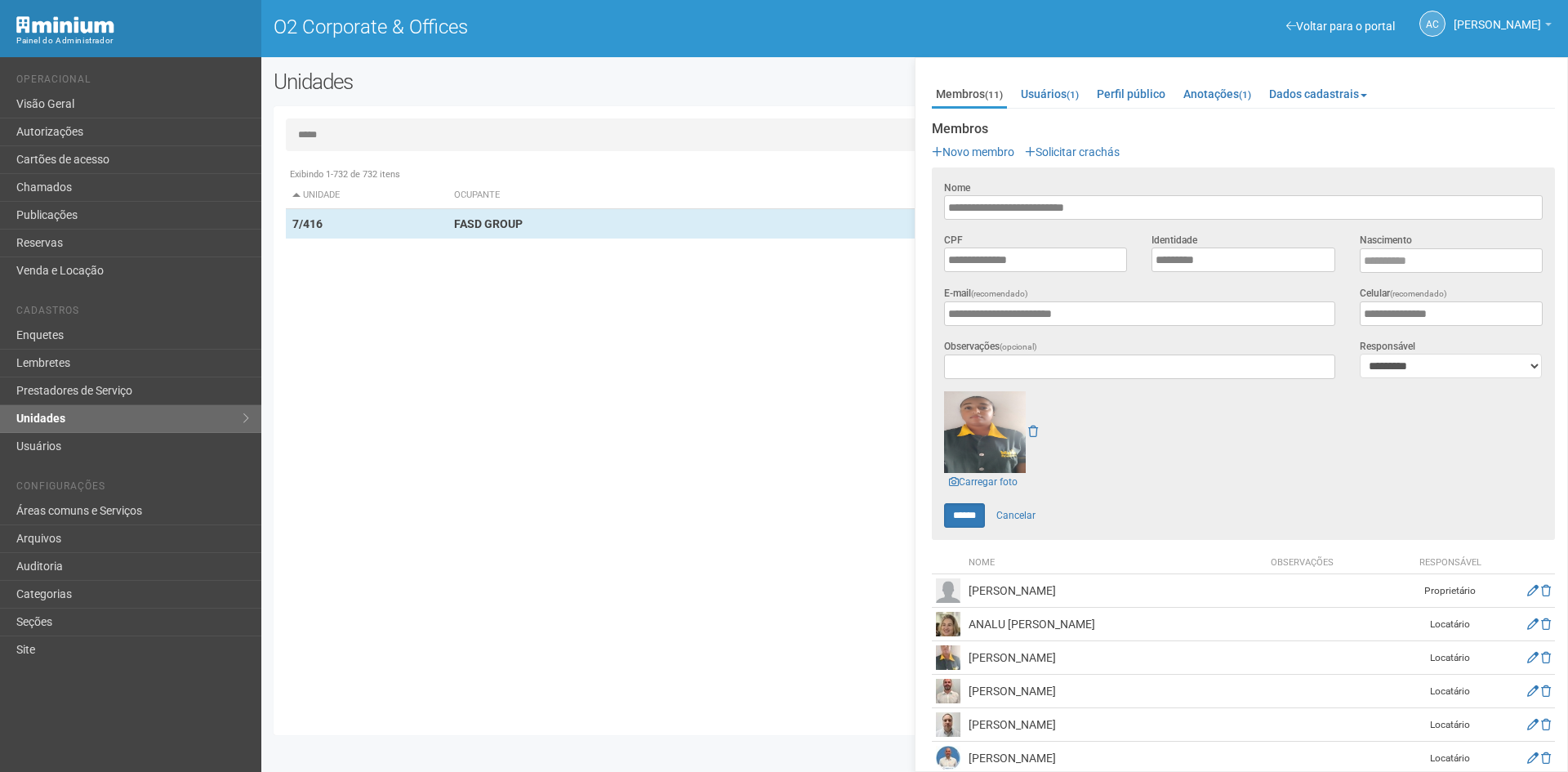
scroll to position [163, 0]
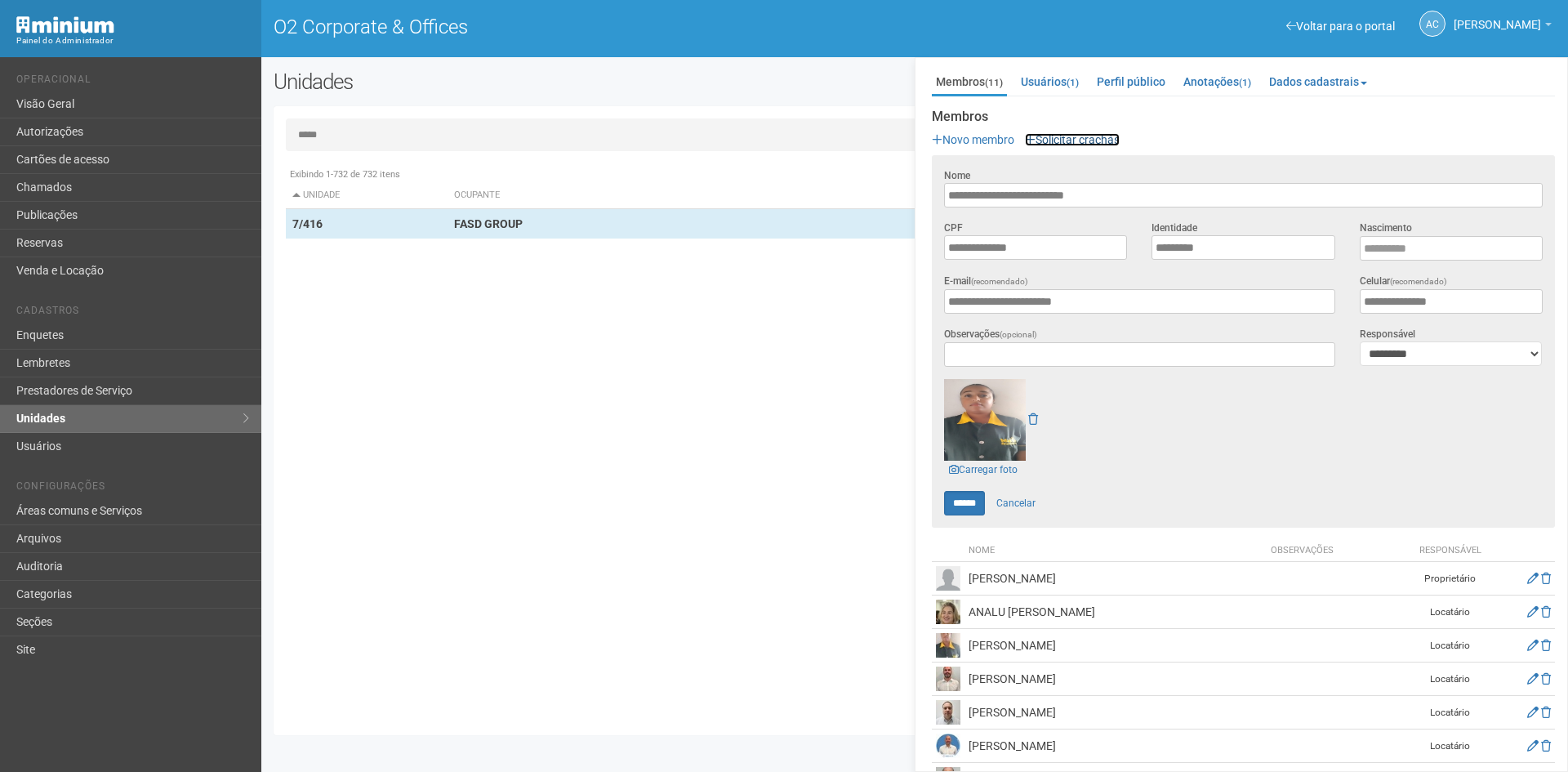
click at [1088, 137] on link "Solicitar crachás" at bounding box center [1072, 140] width 94 height 13
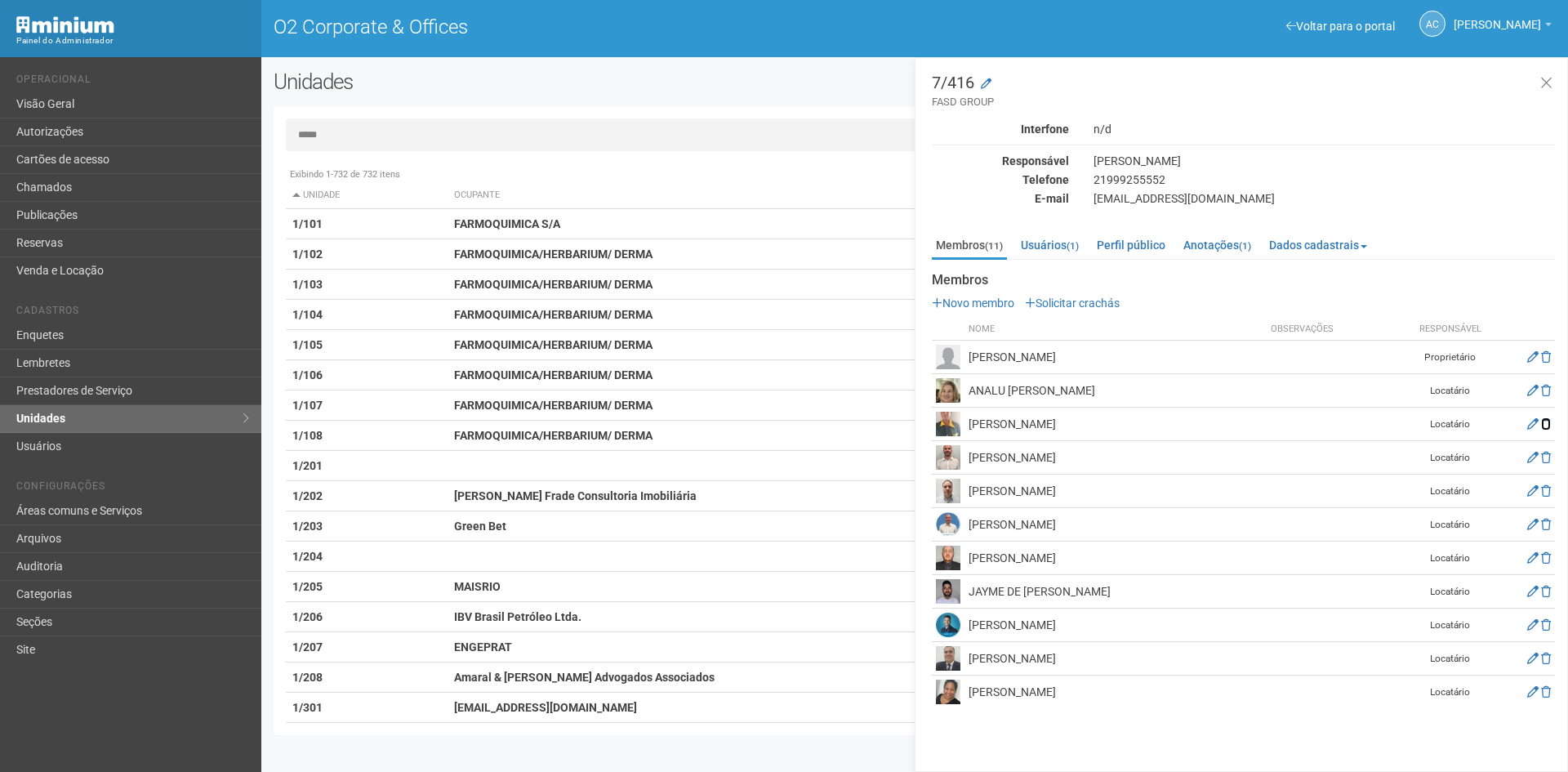
click at [1549, 422] on icon at bounding box center [1547, 424] width 10 height 11
click at [1530, 455] on icon at bounding box center [1534, 457] width 11 height 11
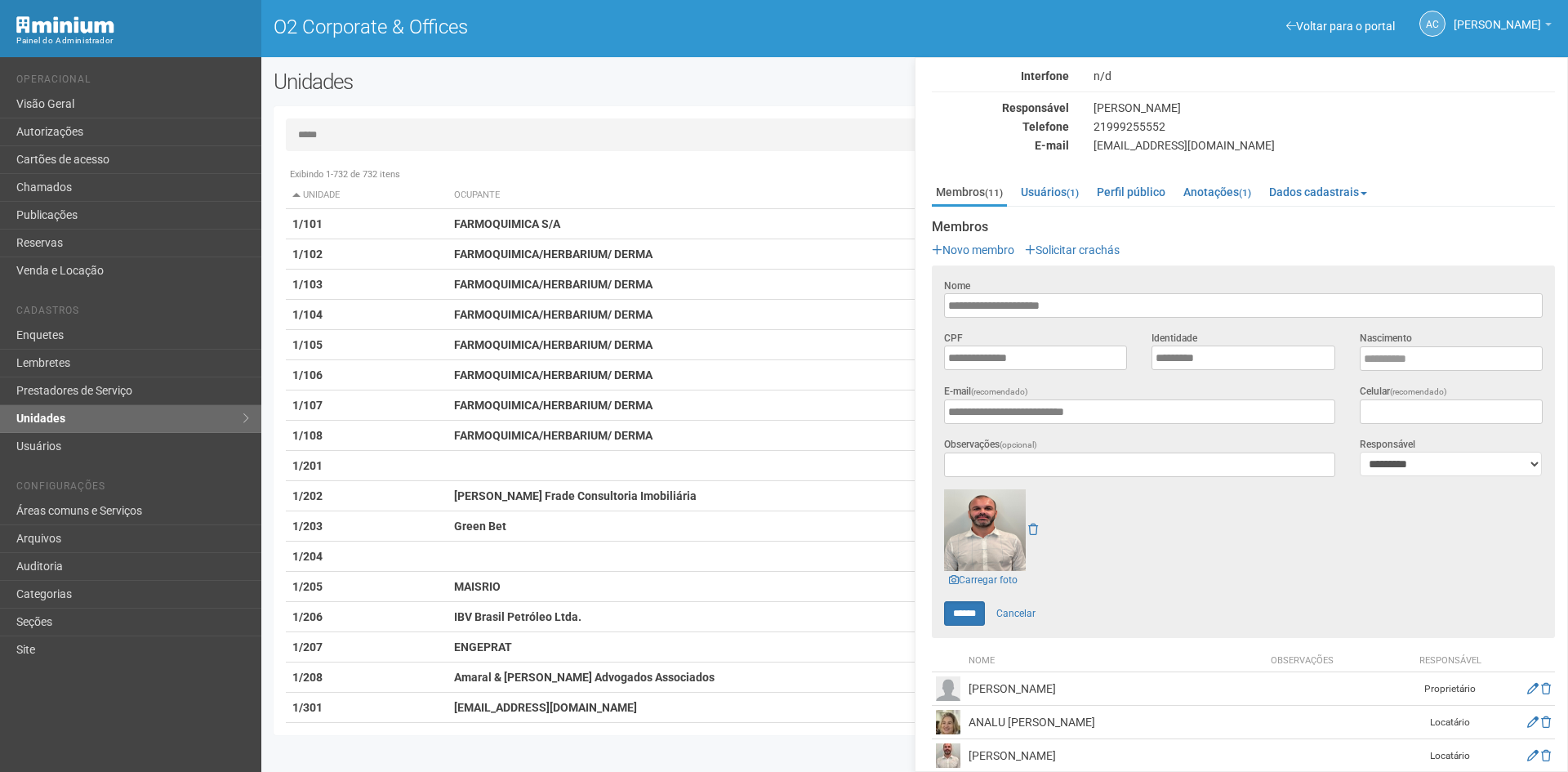
scroll to position [81, 0]
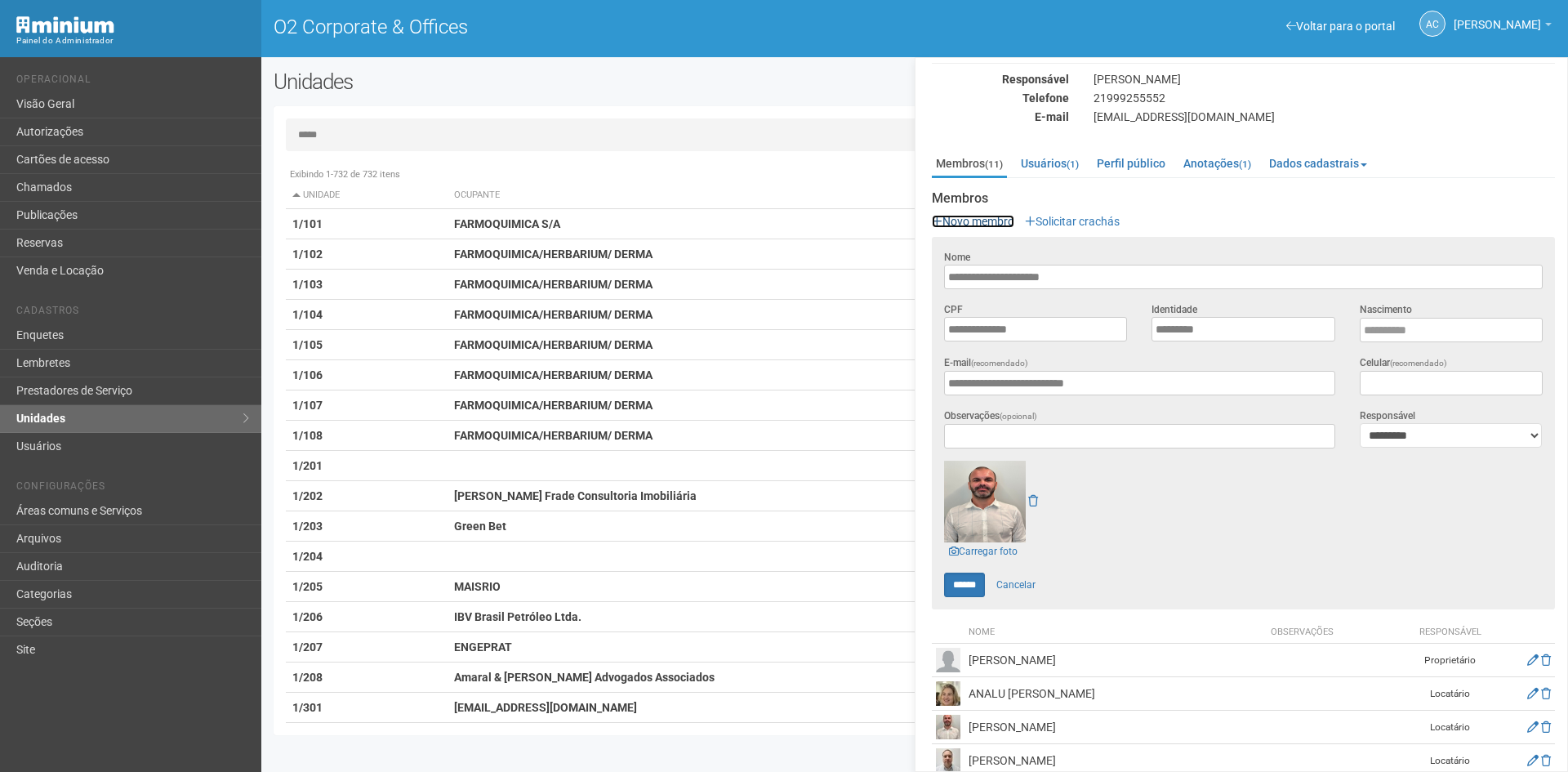
click at [972, 224] on link "Novo membro" at bounding box center [973, 222] width 82 height 13
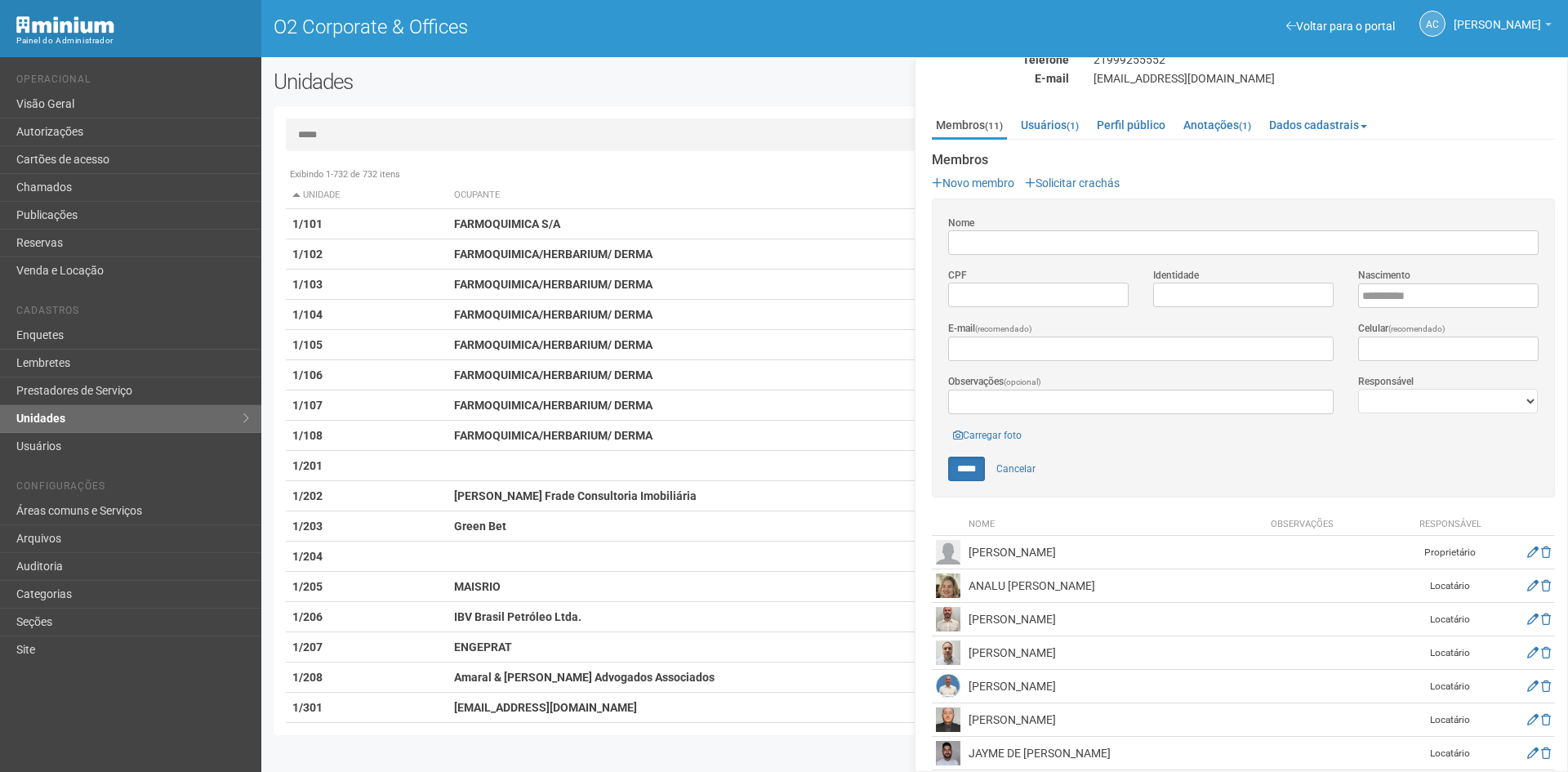
scroll to position [163, 0]
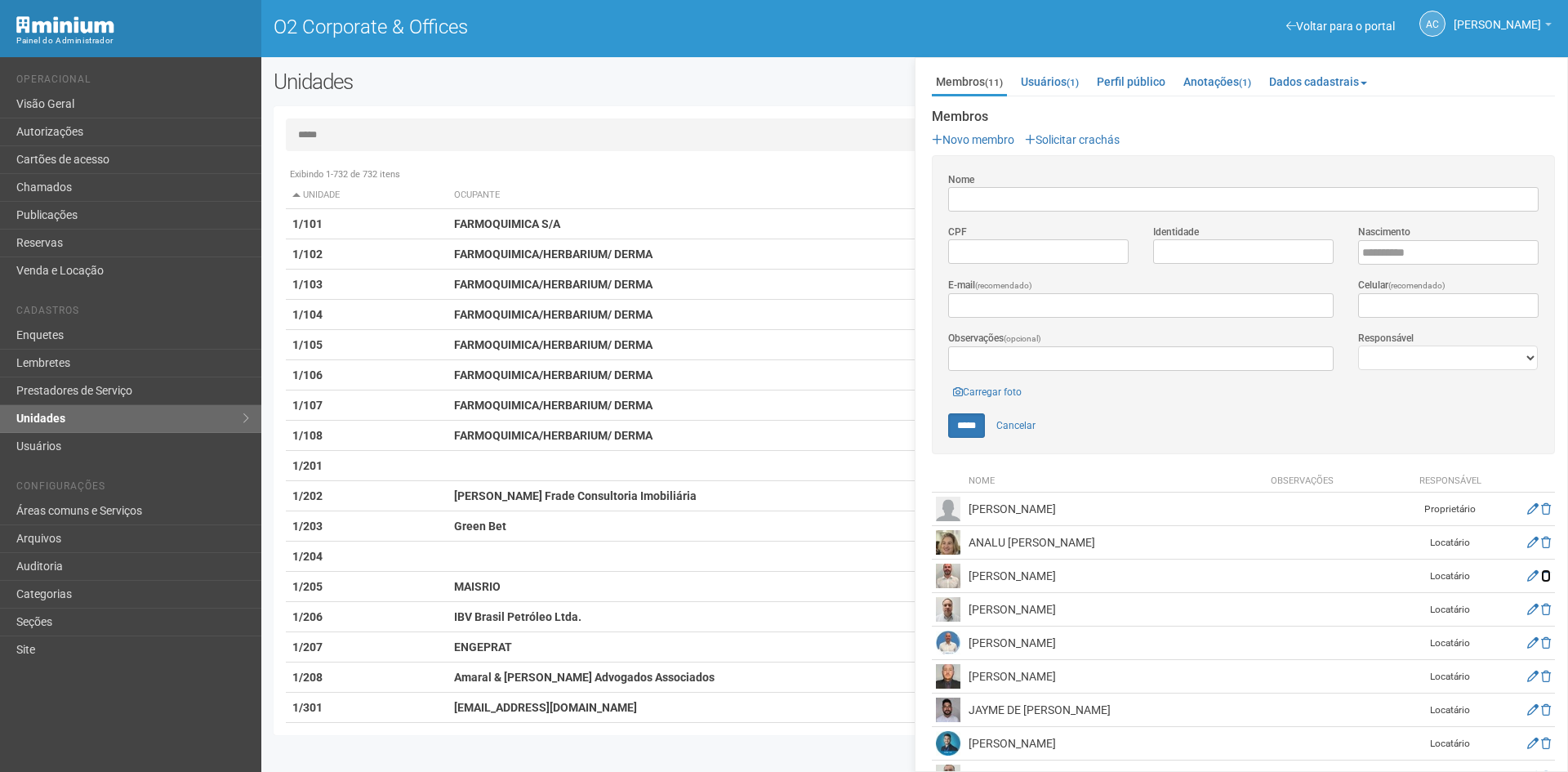
drag, startPoint x: 1545, startPoint y: 572, endPoint x: 848, endPoint y: 85, distance: 850.3
click at [1545, 572] on icon at bounding box center [1547, 576] width 10 height 11
click at [1543, 637] on icon at bounding box center [1547, 643] width 10 height 11
drag, startPoint x: 1544, startPoint y: 636, endPoint x: 824, endPoint y: 84, distance: 907.3
click at [1544, 637] on icon at bounding box center [1547, 643] width 10 height 11
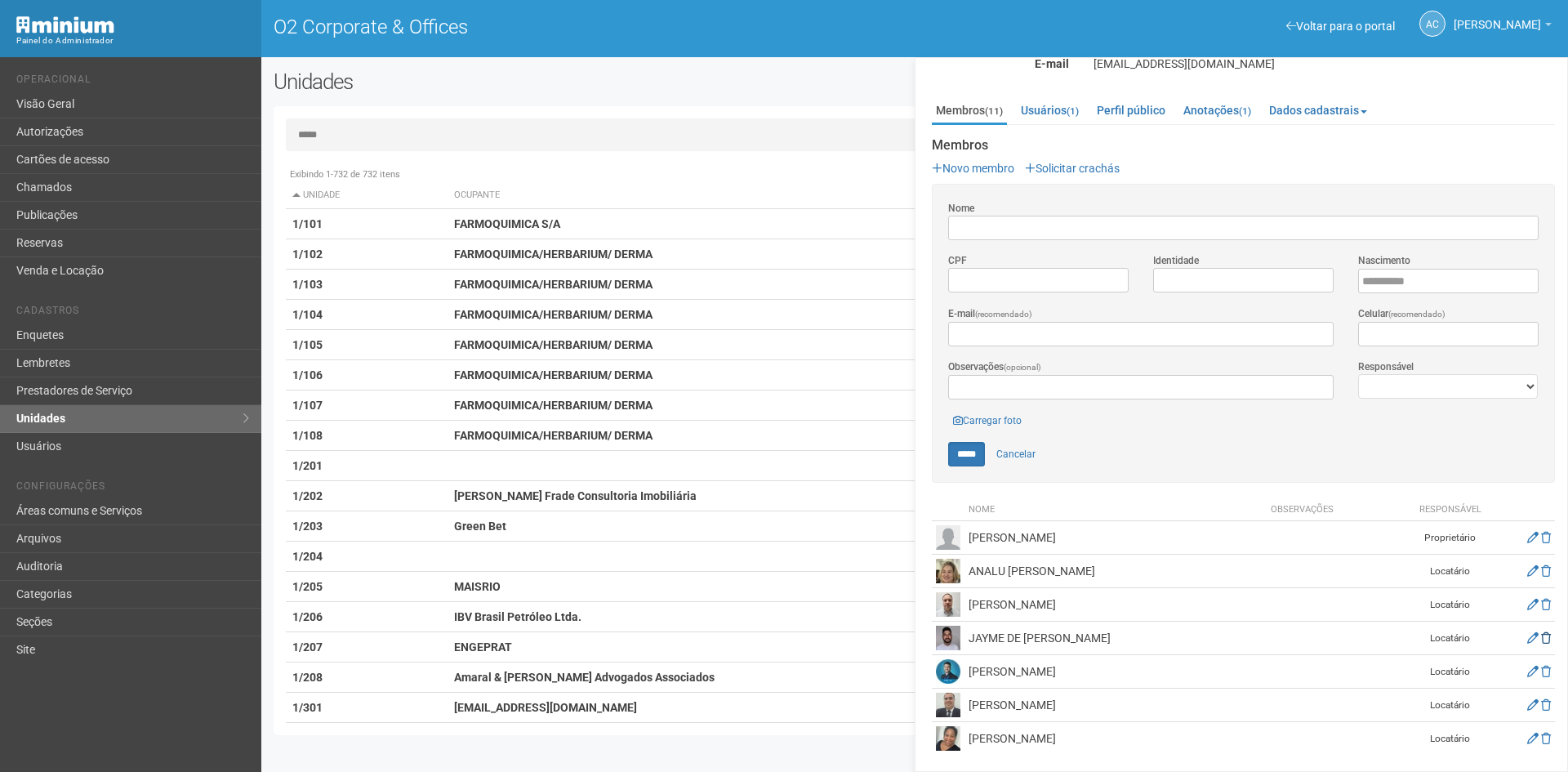
scroll to position [131, 0]
click at [1543, 636] on icon at bounding box center [1547, 641] width 10 height 11
click at [1532, 704] on icon at bounding box center [1534, 708] width 11 height 11
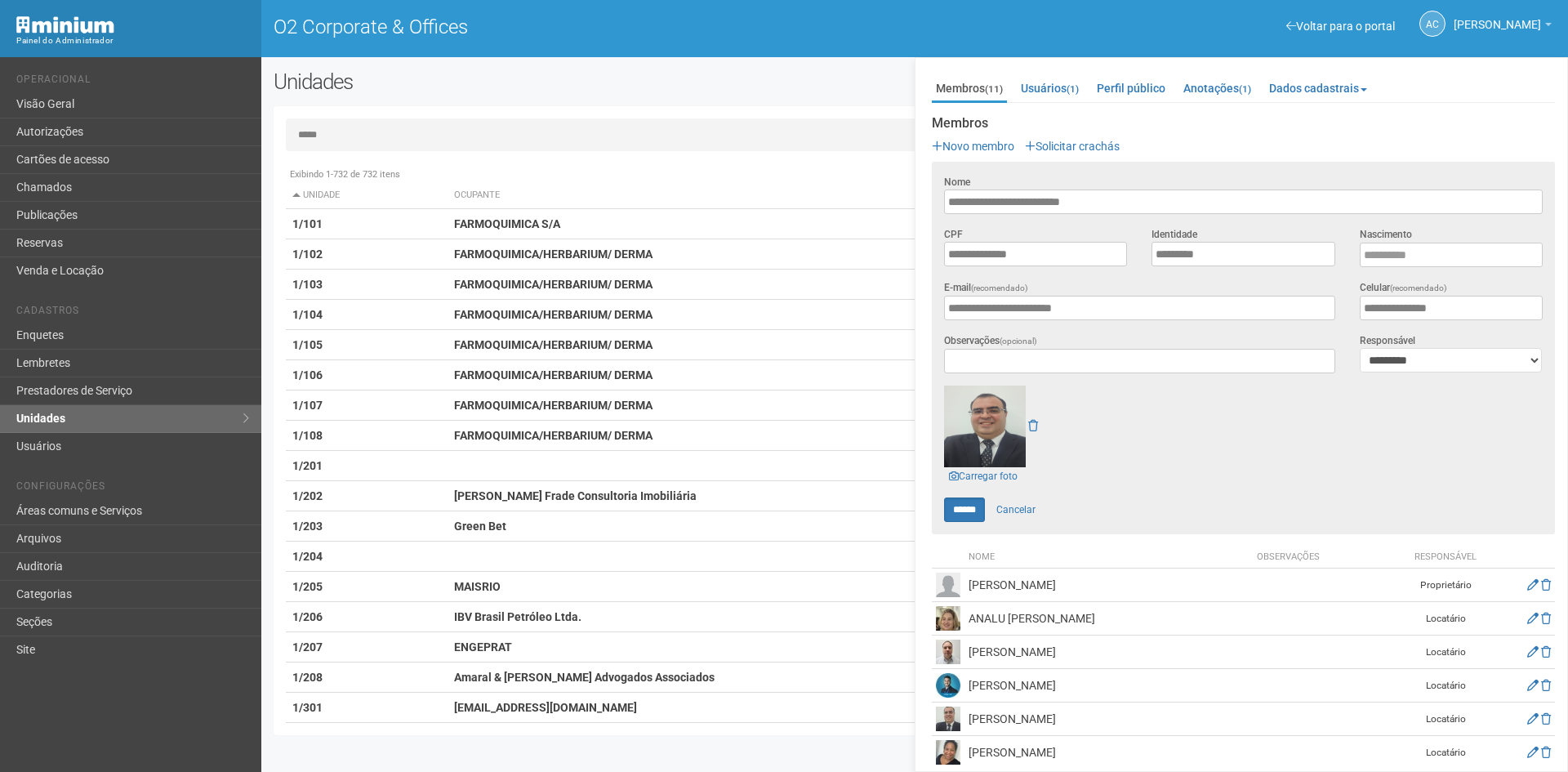
scroll to position [168, 0]
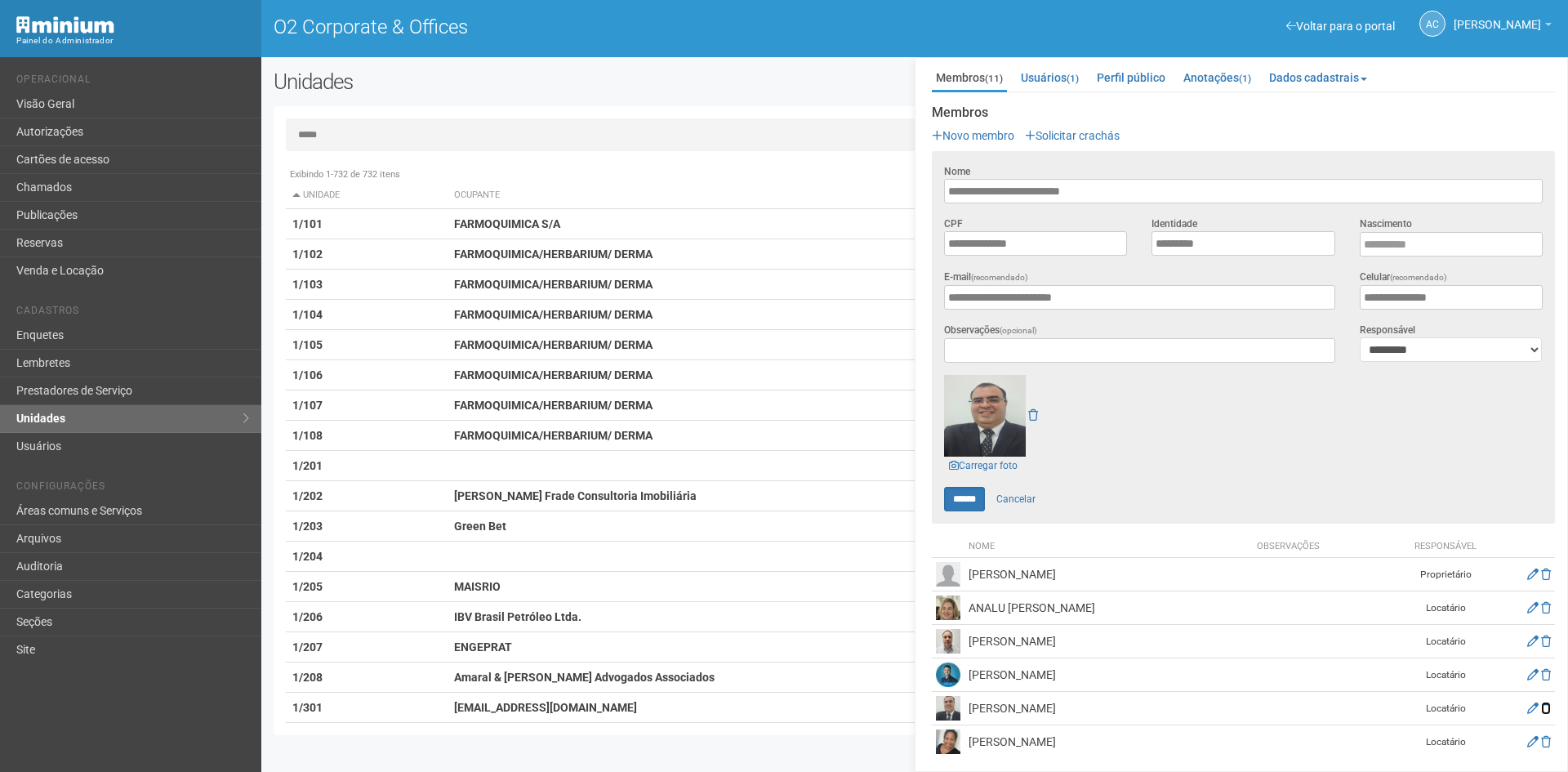
click at [1543, 702] on icon at bounding box center [1547, 708] width 10 height 11
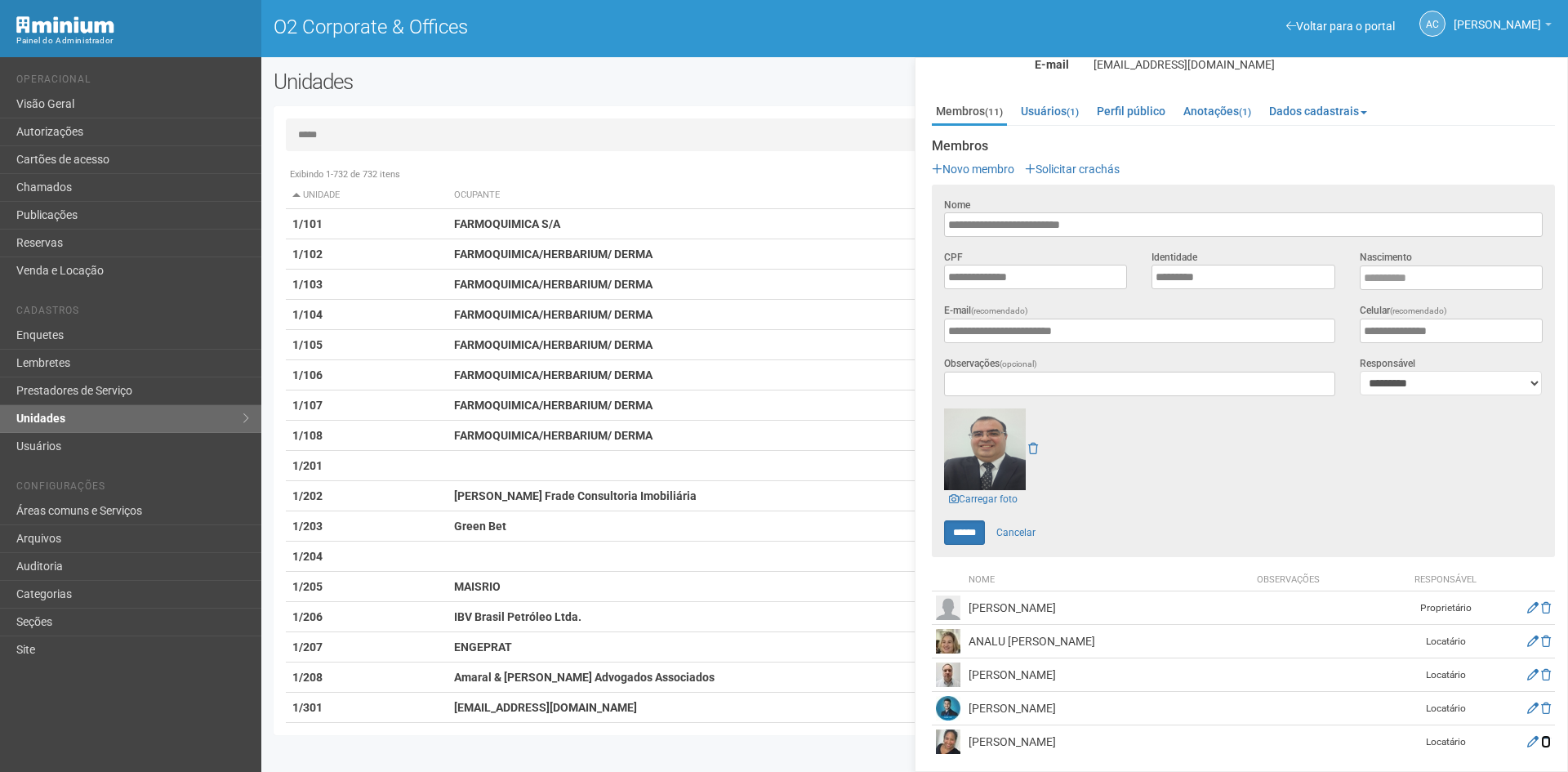
click at [1543, 736] on icon at bounding box center [1547, 742] width 10 height 11
click at [1544, 602] on icon at bounding box center [1547, 608] width 10 height 11
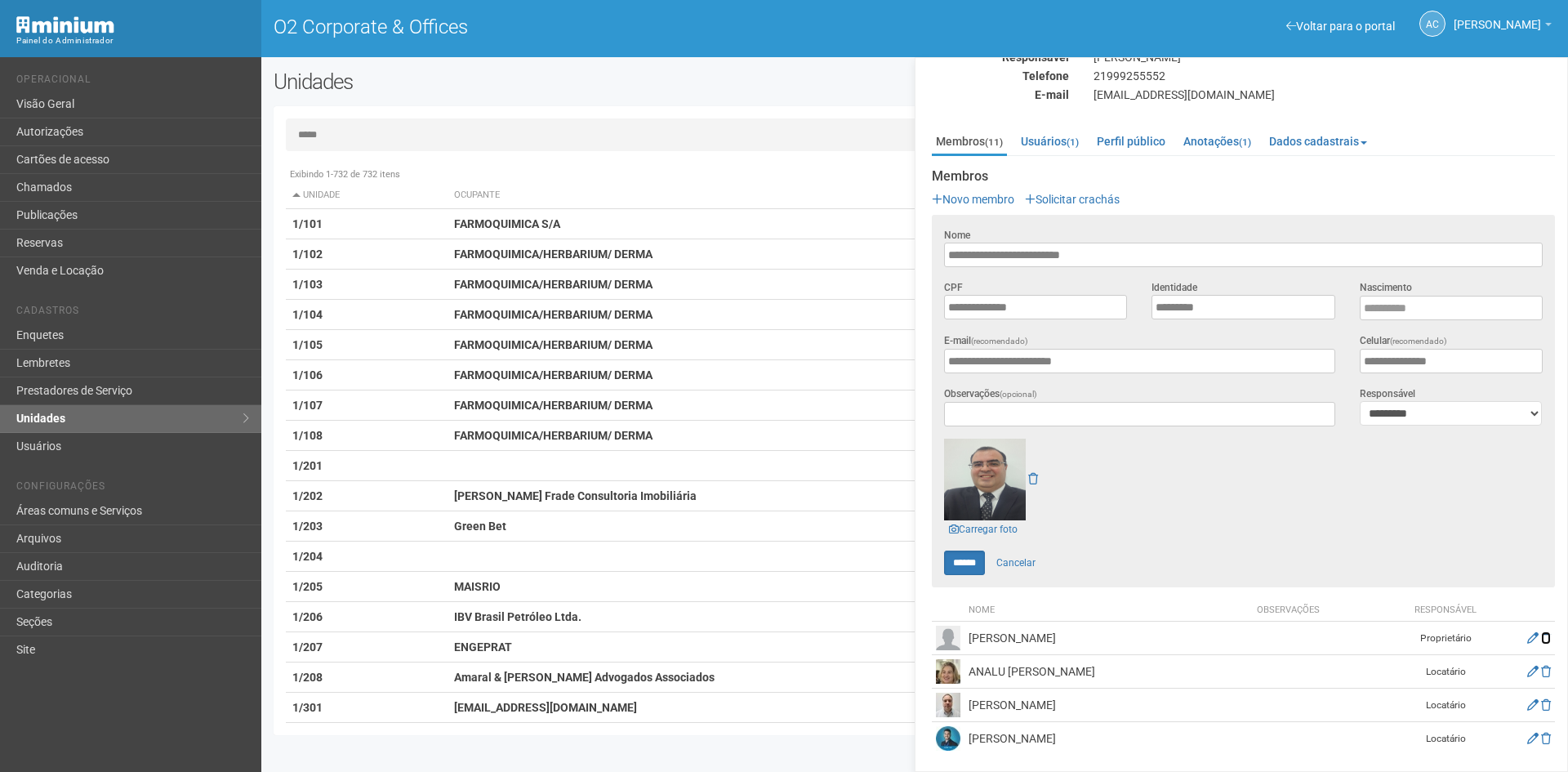
scroll to position [100, 0]
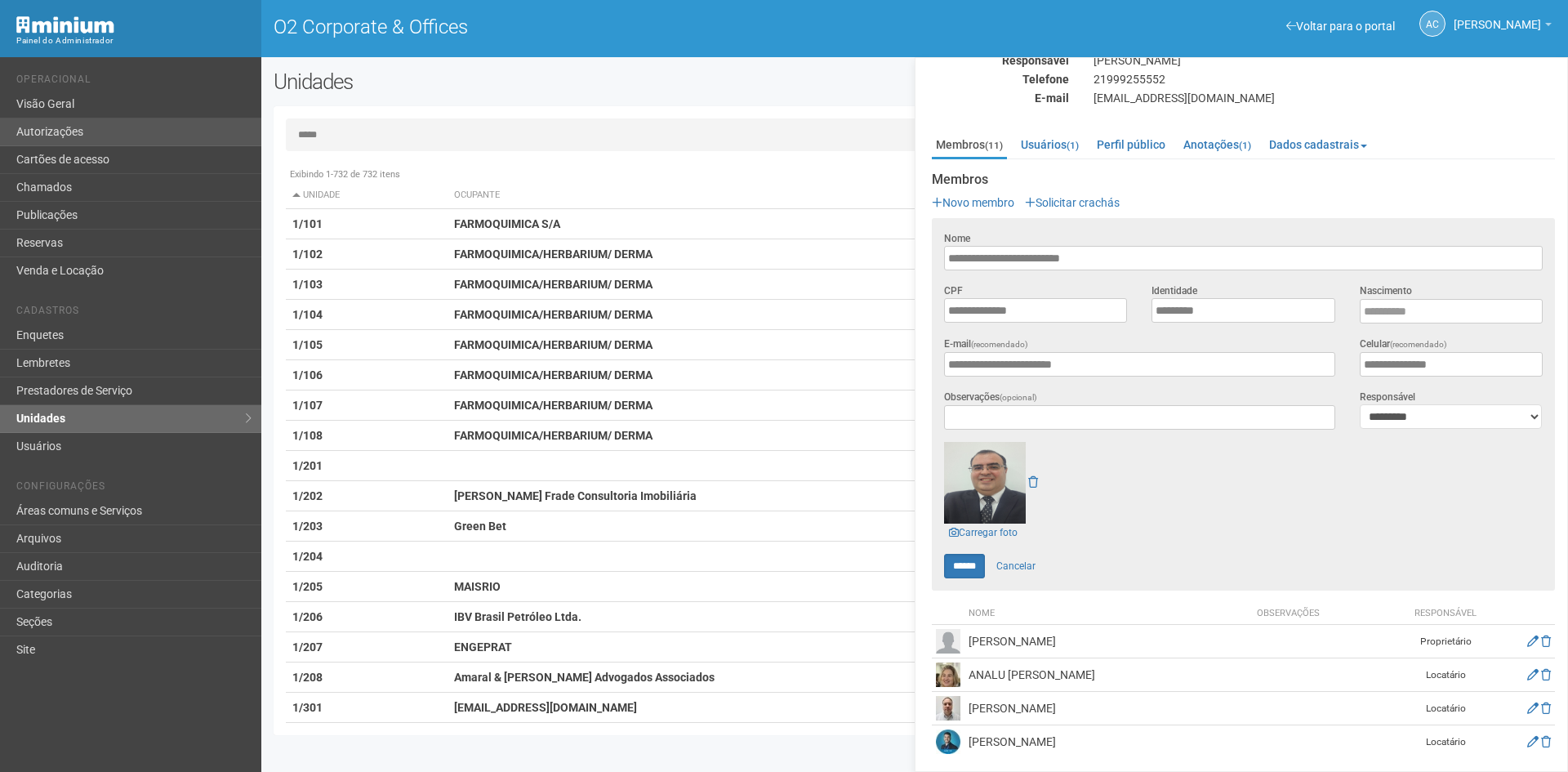
drag, startPoint x: 347, startPoint y: 140, endPoint x: 255, endPoint y: 131, distance: 92.4
click at [255, 131] on div "Voltar para o portal Operacional Visão Geral Autorizações Cartões de acesso Cha…" at bounding box center [784, 415] width 1568 height 715
type input "*"
click at [70, 124] on link "Autorizações" at bounding box center [131, 132] width 261 height 28
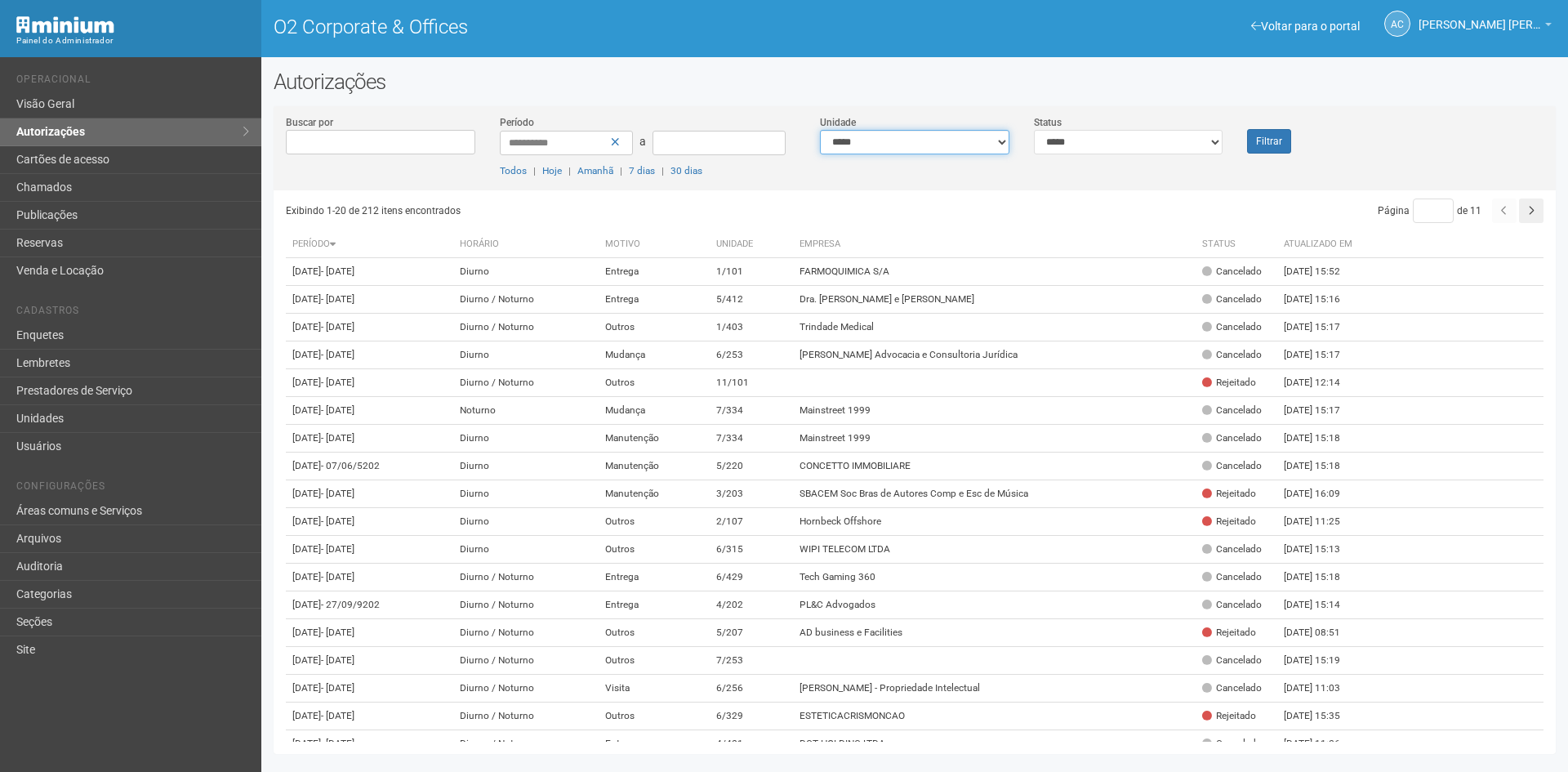
click at [1000, 146] on select "**********" at bounding box center [914, 142] width 190 height 25
